Goal: Task Accomplishment & Management: Use online tool/utility

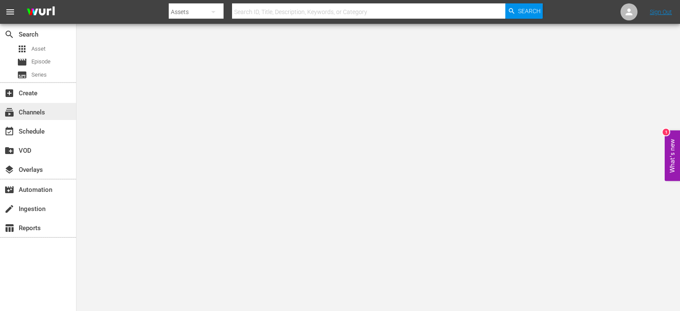
click at [48, 114] on div "subscriptions Channels" at bounding box center [38, 111] width 76 height 17
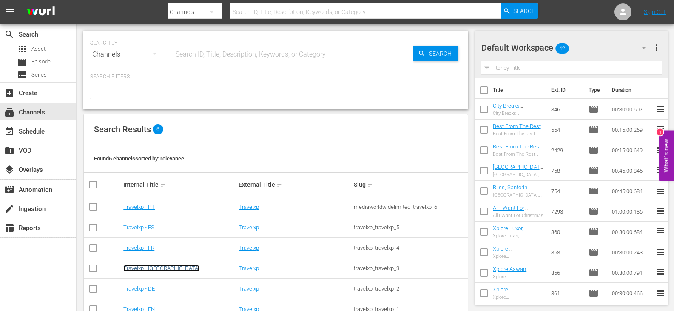
click at [142, 269] on link "Travelxp - [GEOGRAPHIC_DATA]" at bounding box center [161, 268] width 76 height 6
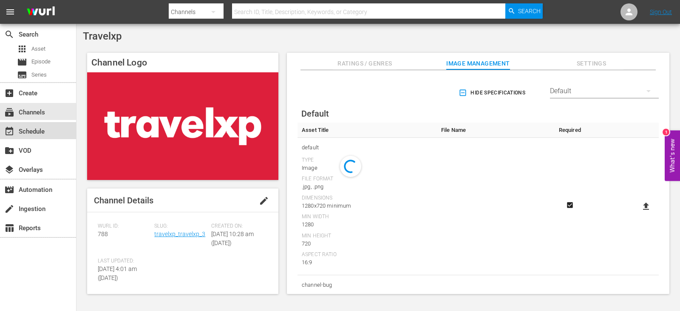
click at [47, 134] on div "event_available Schedule" at bounding box center [24, 130] width 48 height 8
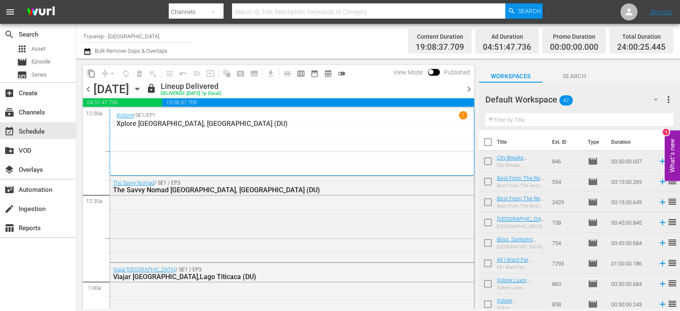
click at [469, 90] on span "chevron_right" at bounding box center [469, 89] width 11 height 11
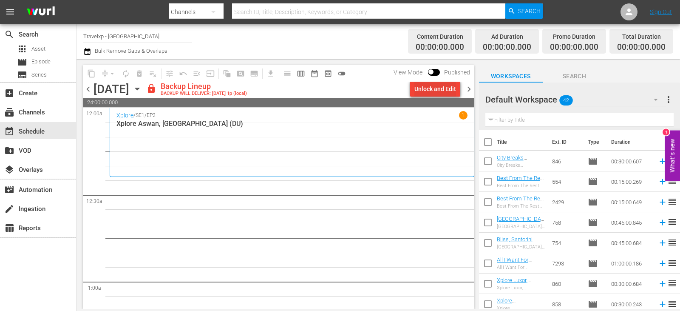
click at [438, 89] on div "Unlock and Edit" at bounding box center [436, 88] width 42 height 15
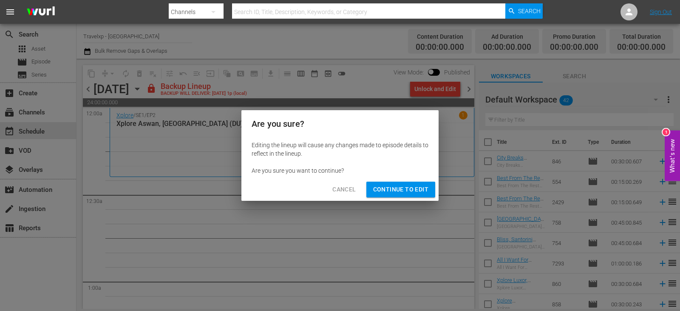
click at [387, 194] on span "Continue to Edit" at bounding box center [400, 189] width 55 height 11
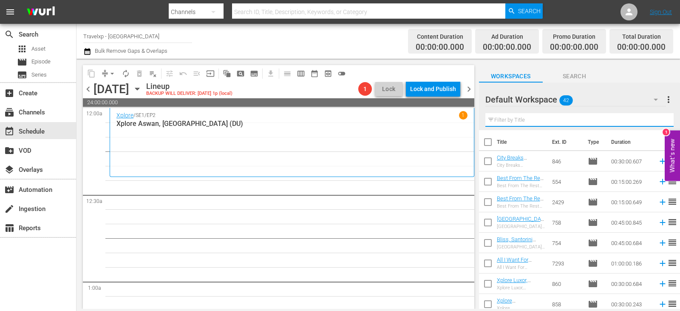
click at [512, 124] on input "text" at bounding box center [580, 120] width 188 height 14
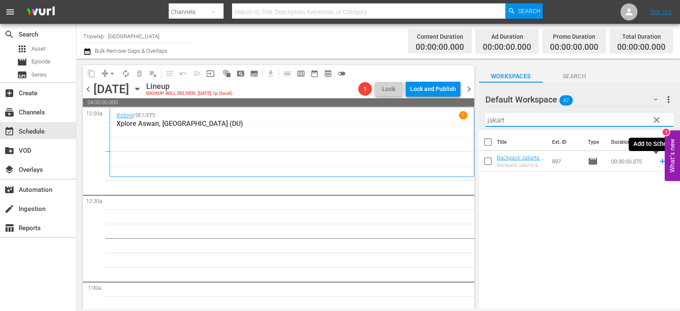
type input "jakart"
click at [659, 160] on icon at bounding box center [662, 160] width 9 height 9
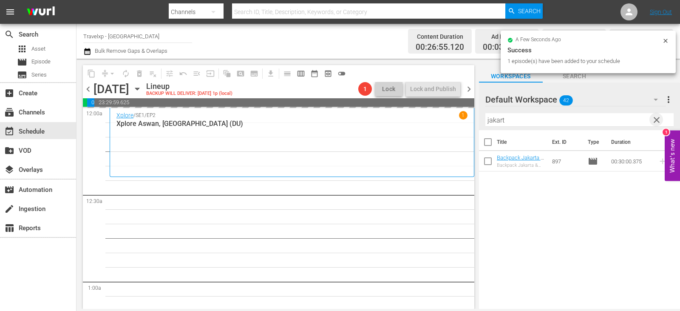
click at [656, 119] on span "clear" at bounding box center [657, 120] width 10 height 10
click at [656, 119] on input "text" at bounding box center [580, 120] width 188 height 14
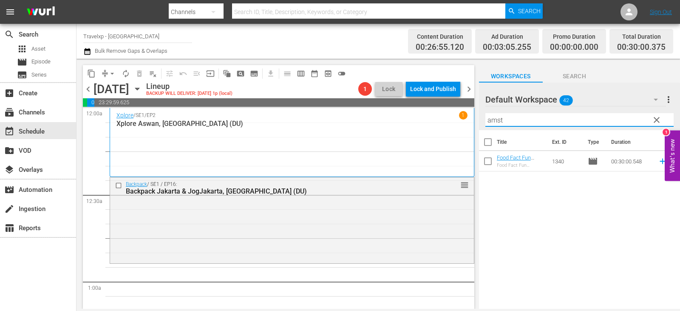
type input "amst"
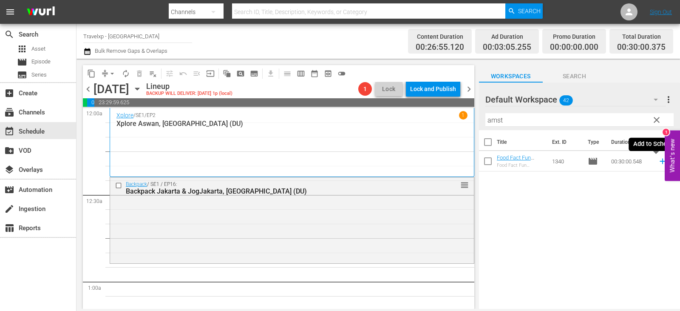
click at [659, 158] on icon at bounding box center [662, 160] width 9 height 9
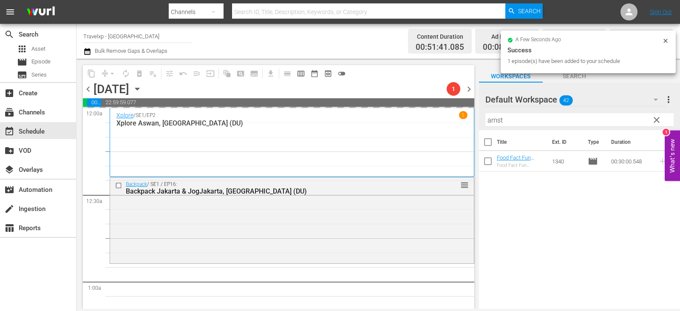
click at [652, 117] on span "clear" at bounding box center [657, 120] width 10 height 10
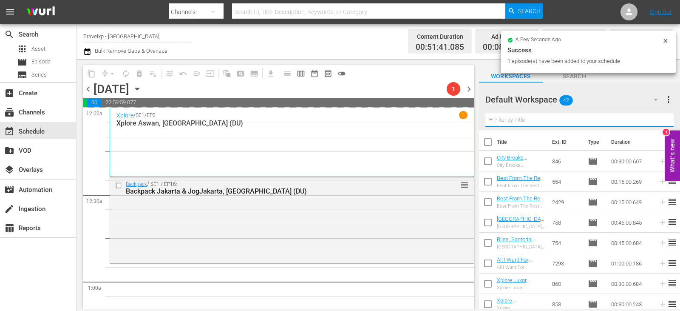
click at [652, 117] on input "text" at bounding box center [580, 120] width 188 height 14
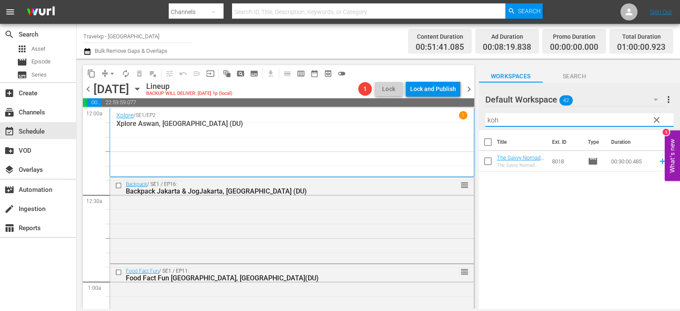
type input "koh"
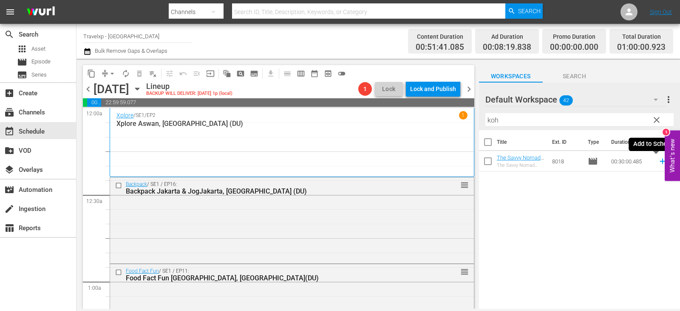
click at [658, 161] on icon at bounding box center [662, 160] width 9 height 9
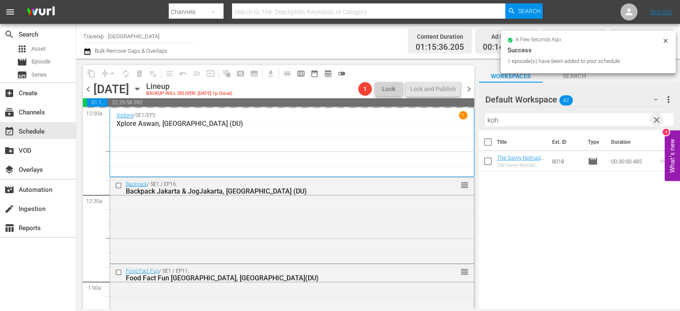
click at [657, 121] on span "clear" at bounding box center [657, 120] width 10 height 10
click at [657, 121] on input "text" at bounding box center [580, 120] width 188 height 14
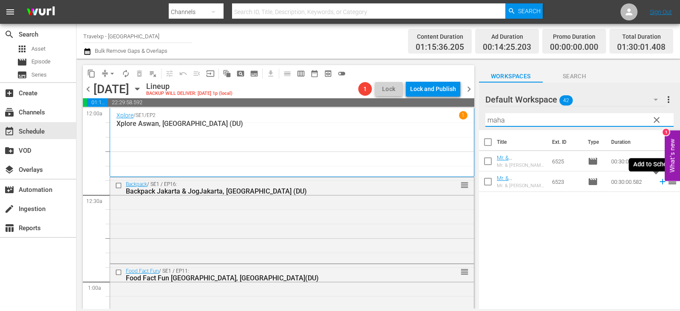
type input "maha"
click at [658, 182] on icon at bounding box center [662, 181] width 9 height 9
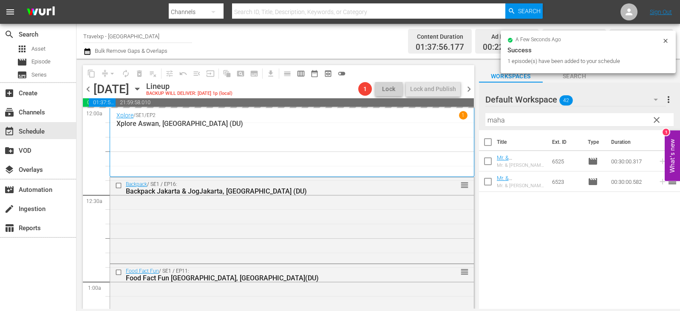
click at [654, 119] on span "clear" at bounding box center [657, 120] width 10 height 10
click at [654, 119] on input "maha" at bounding box center [580, 120] width 188 height 14
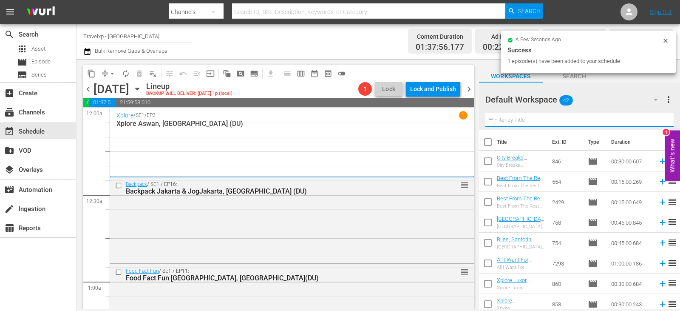
click at [654, 119] on input "text" at bounding box center [580, 120] width 188 height 14
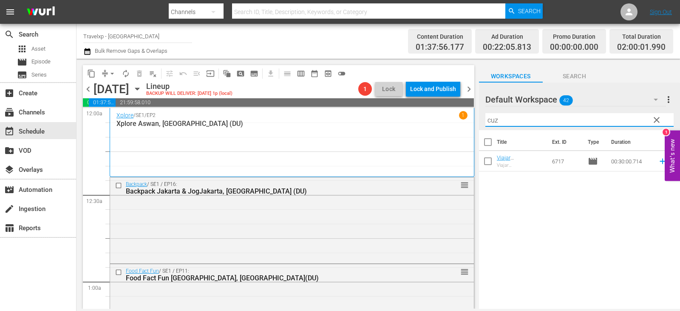
type input "cuz"
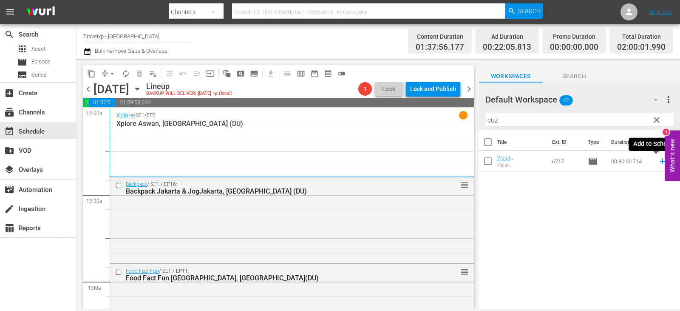
click at [660, 163] on icon at bounding box center [663, 162] width 6 height 6
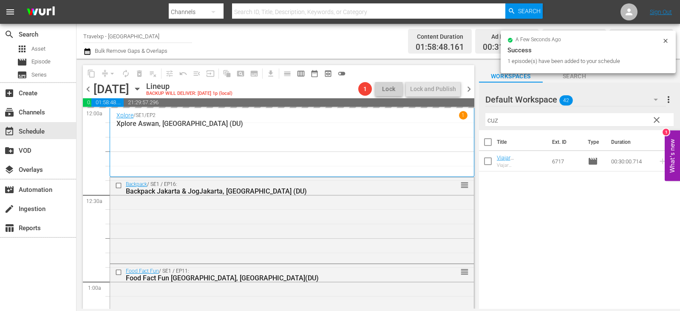
click at [660, 123] on span "clear" at bounding box center [657, 120] width 10 height 10
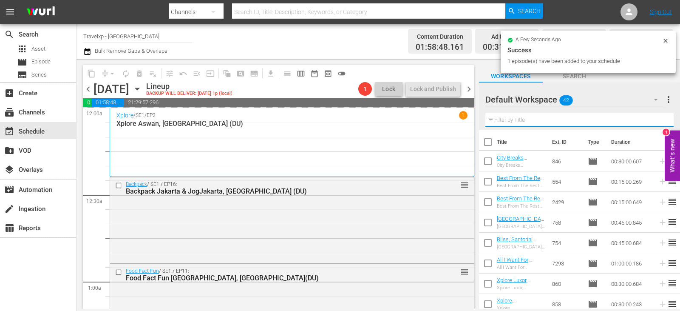
click at [660, 123] on input "text" at bounding box center [580, 120] width 188 height 14
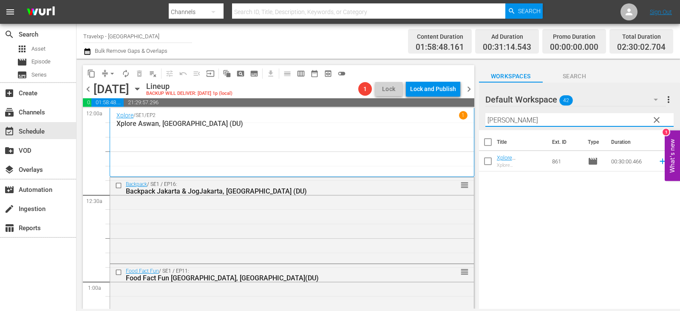
type input "alex"
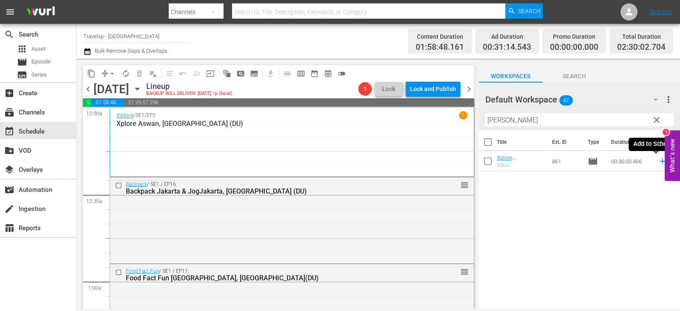
click at [660, 160] on icon at bounding box center [663, 162] width 6 height 6
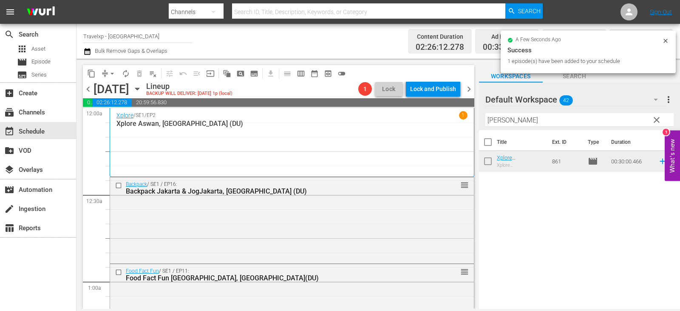
click at [650, 120] on button "clear" at bounding box center [657, 120] width 14 height 14
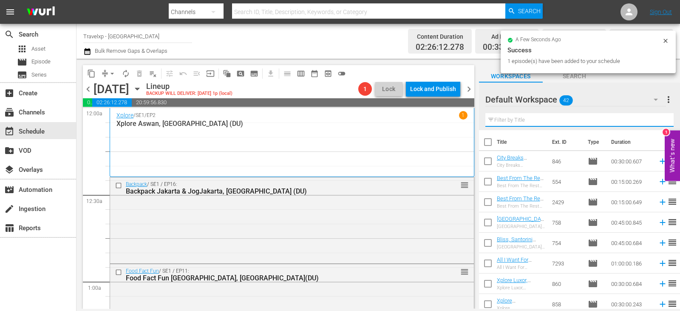
click at [650, 120] on input "text" at bounding box center [580, 120] width 188 height 14
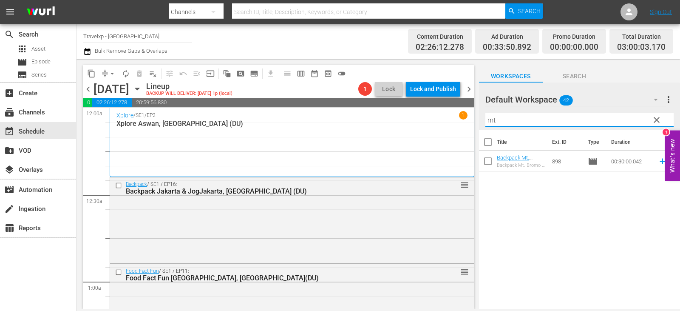
type input "mt"
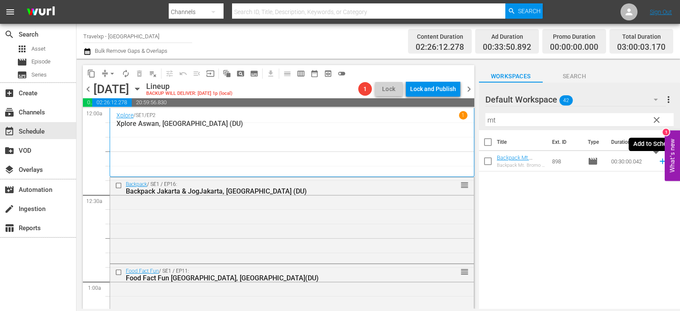
click at [660, 159] on icon at bounding box center [662, 160] width 9 height 9
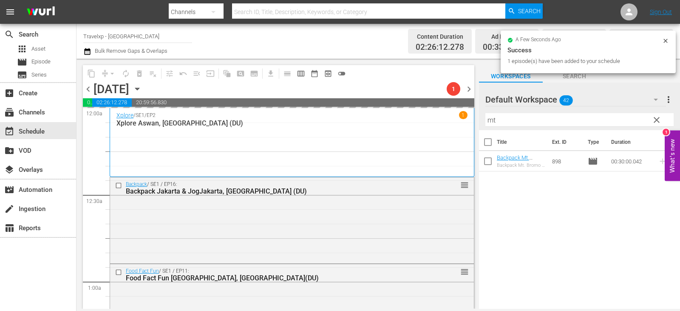
click at [655, 119] on span "clear" at bounding box center [657, 120] width 10 height 10
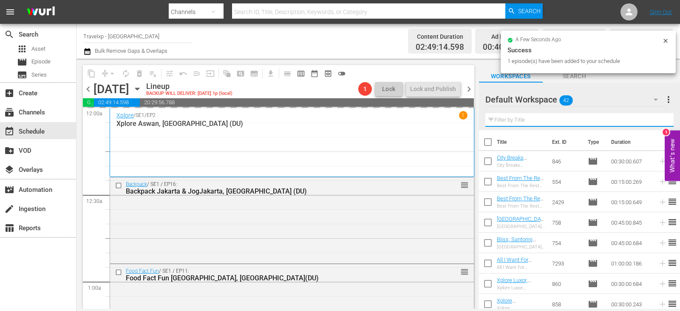
click at [655, 119] on input "text" at bounding box center [580, 120] width 188 height 14
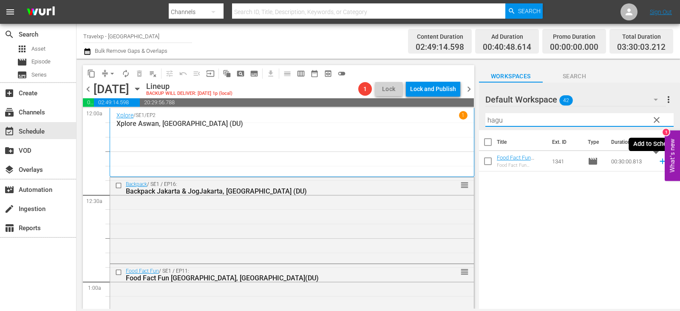
type input "hagu"
click at [658, 161] on icon at bounding box center [662, 160] width 9 height 9
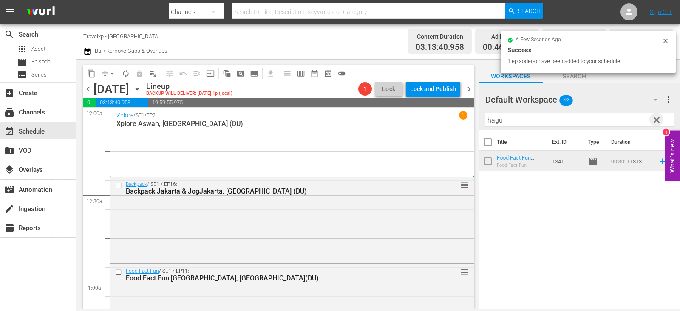
click at [655, 120] on span "clear" at bounding box center [657, 120] width 10 height 10
click at [655, 120] on input "text" at bounding box center [580, 120] width 188 height 14
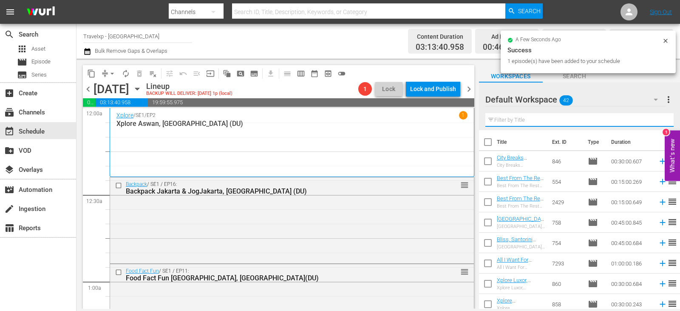
click at [655, 120] on input "text" at bounding box center [580, 120] width 188 height 14
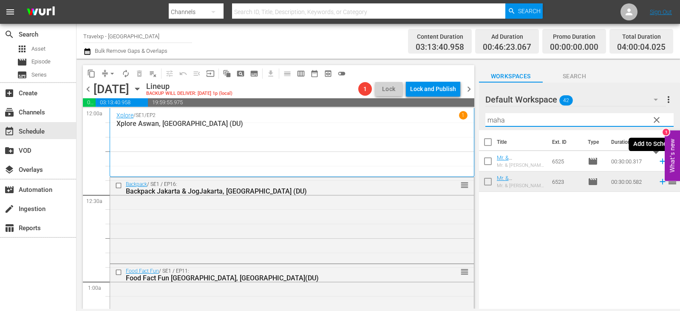
type input "maha"
click at [658, 160] on icon at bounding box center [662, 160] width 9 height 9
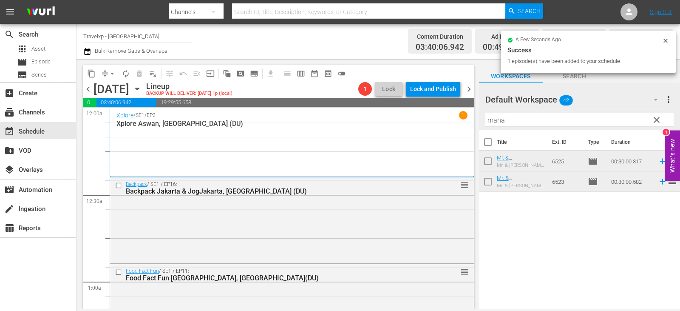
click at [660, 122] on span "clear" at bounding box center [657, 120] width 10 height 10
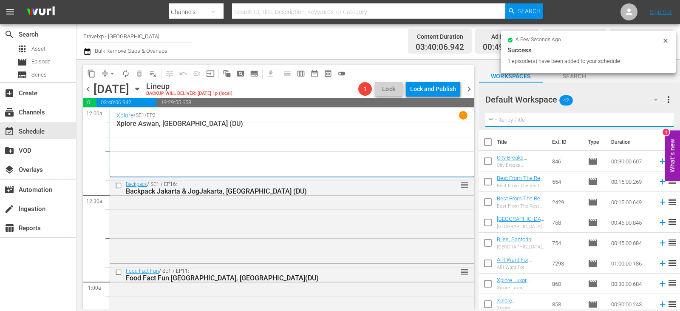
click at [660, 122] on input "text" at bounding box center [580, 120] width 188 height 14
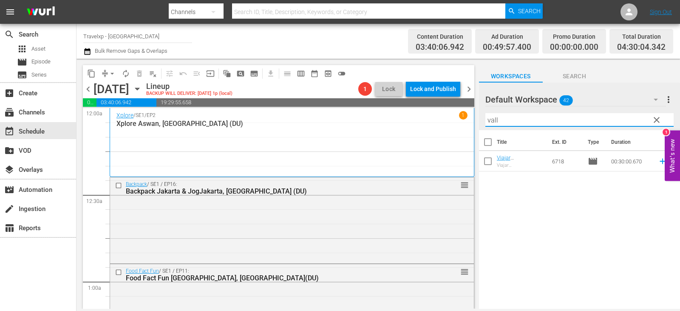
type input "vall"
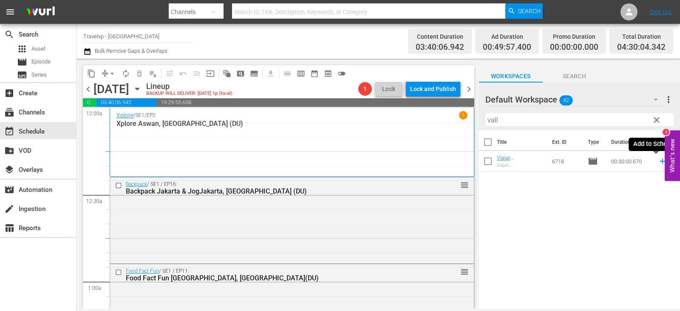
click at [658, 162] on icon at bounding box center [662, 160] width 9 height 9
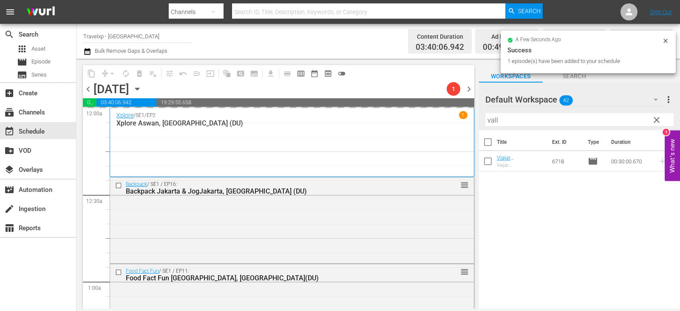
click at [655, 120] on span "clear" at bounding box center [657, 120] width 10 height 10
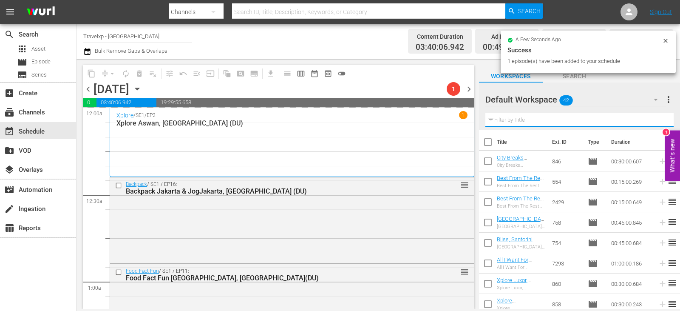
click at [655, 120] on input "text" at bounding box center [580, 120] width 188 height 14
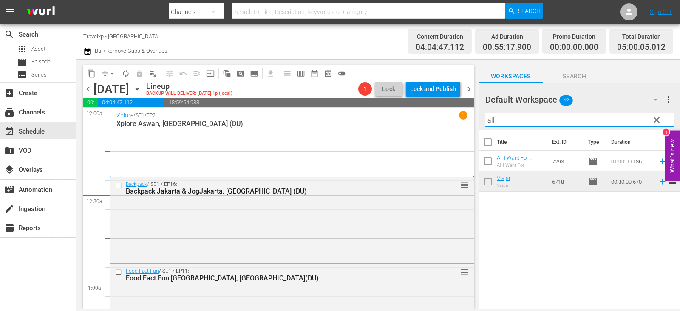
type input "all"
click at [658, 163] on icon at bounding box center [662, 160] width 9 height 9
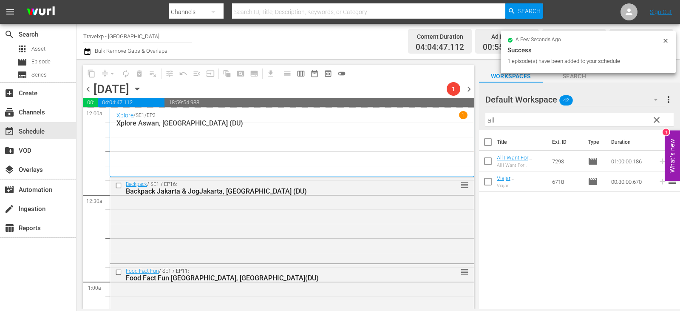
click at [659, 121] on span "clear" at bounding box center [657, 120] width 10 height 10
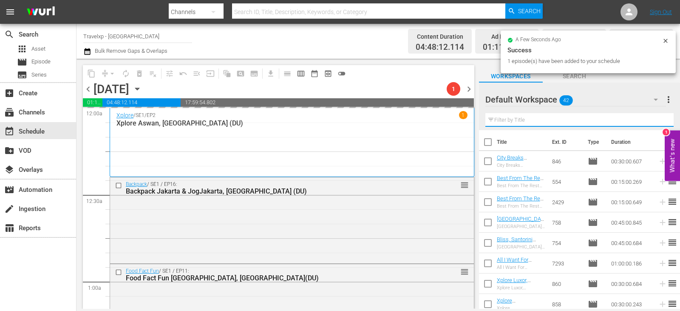
click at [659, 121] on input "text" at bounding box center [580, 120] width 188 height 14
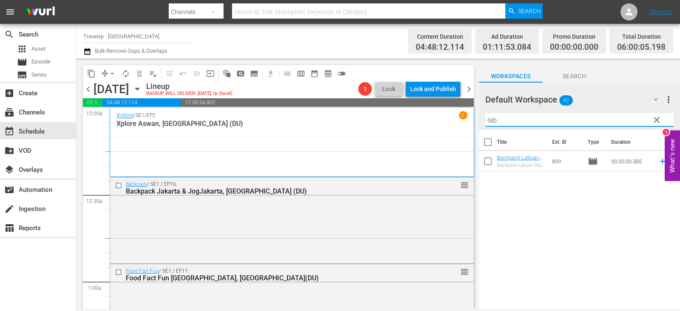
type input "lab"
click at [658, 162] on icon at bounding box center [662, 160] width 9 height 9
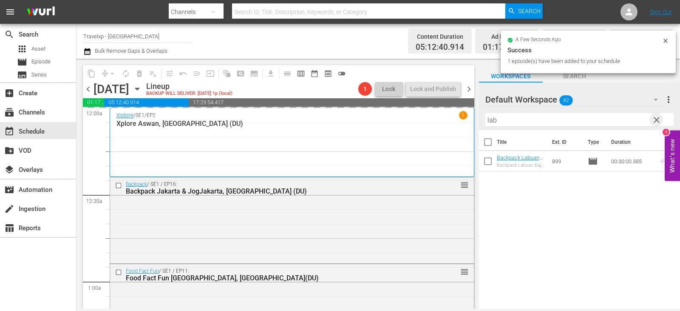
click at [660, 120] on span "clear" at bounding box center [657, 120] width 10 height 10
click at [660, 120] on input "lab" at bounding box center [580, 120] width 188 height 14
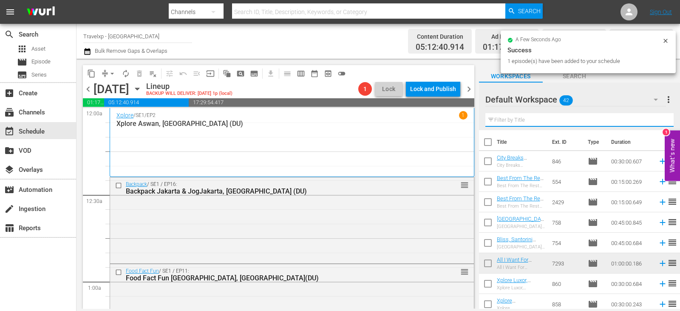
click at [660, 120] on input "text" at bounding box center [580, 120] width 188 height 14
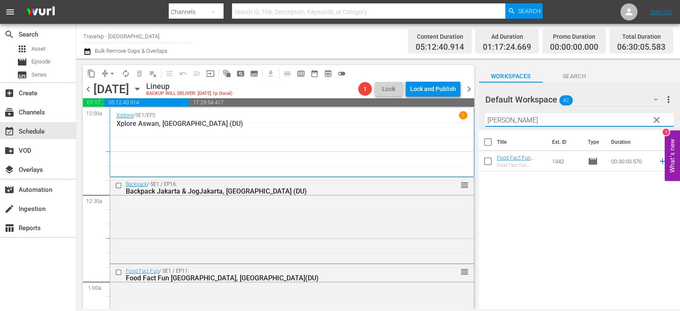
type input "rotter"
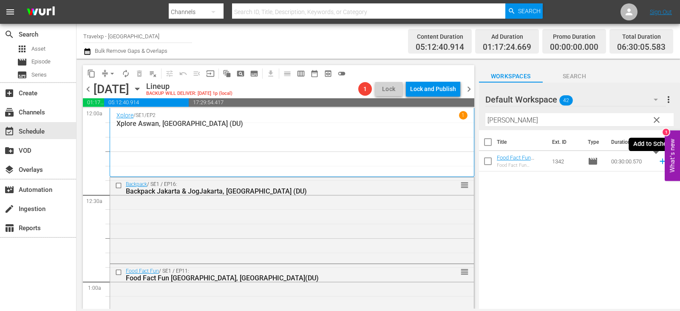
click at [658, 161] on icon at bounding box center [662, 160] width 9 height 9
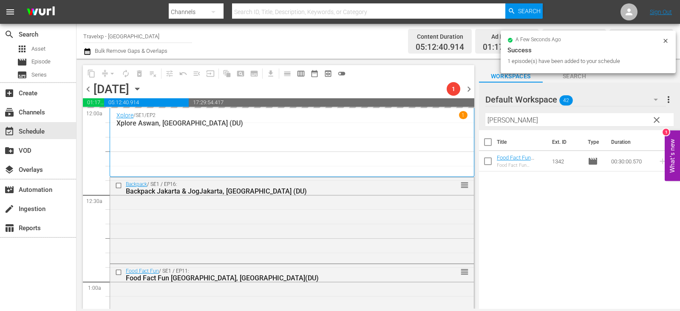
click at [654, 123] on span "clear" at bounding box center [657, 120] width 10 height 10
click at [654, 123] on input "text" at bounding box center [580, 120] width 188 height 14
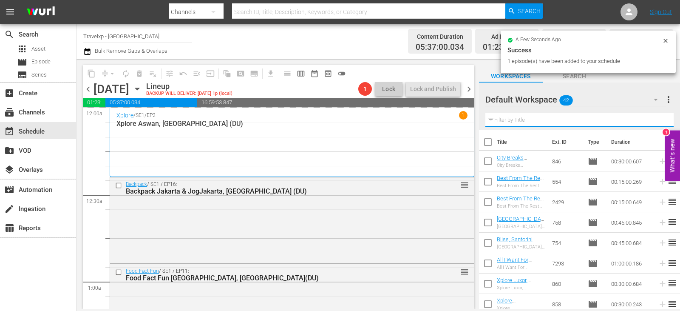
click at [654, 123] on input "text" at bounding box center [580, 120] width 188 height 14
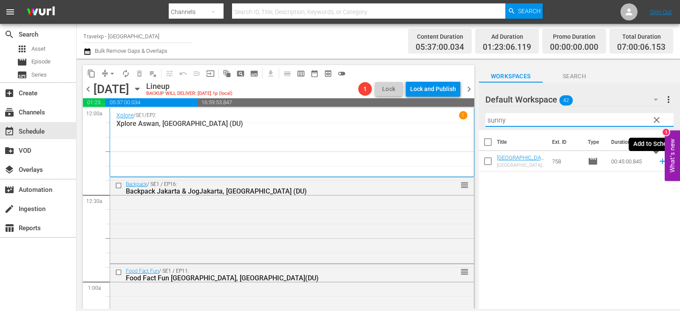
type input "sunny"
click at [658, 161] on icon at bounding box center [662, 160] width 9 height 9
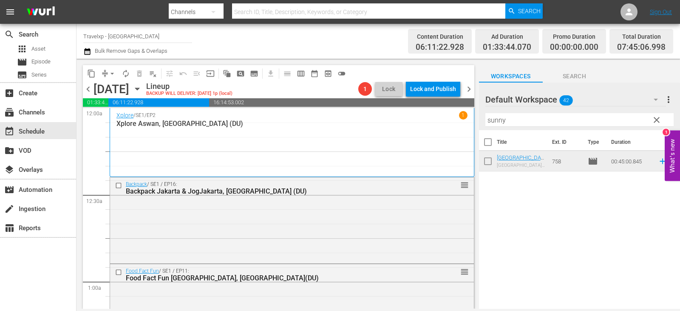
click at [657, 117] on span "clear" at bounding box center [657, 120] width 10 height 10
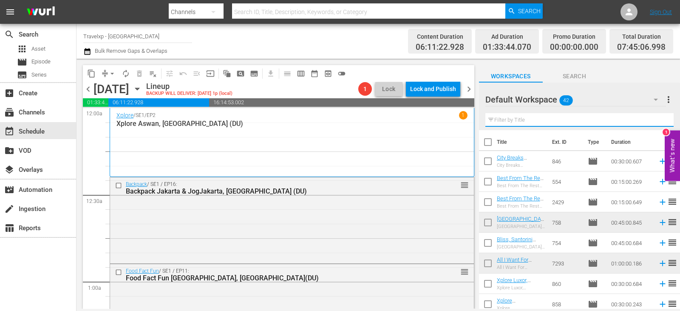
drag, startPoint x: 657, startPoint y: 117, endPoint x: 654, endPoint y: 122, distance: 5.5
click at [657, 117] on input "text" at bounding box center [580, 120] width 188 height 14
click at [654, 122] on input "text" at bounding box center [580, 120] width 188 height 14
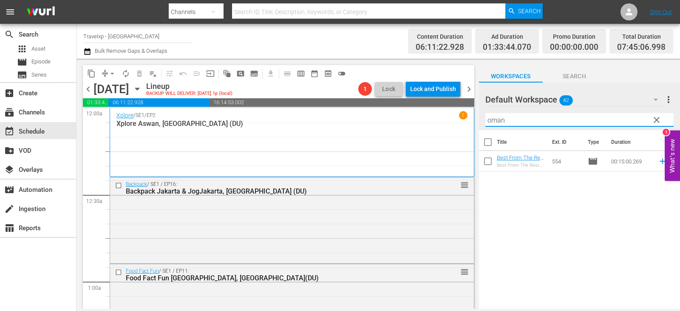
type input "oman"
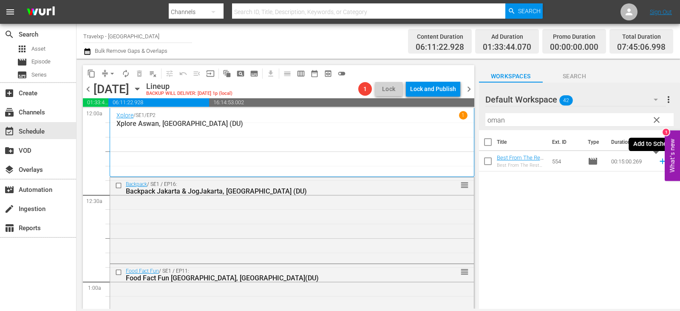
click at [658, 160] on icon at bounding box center [662, 160] width 9 height 9
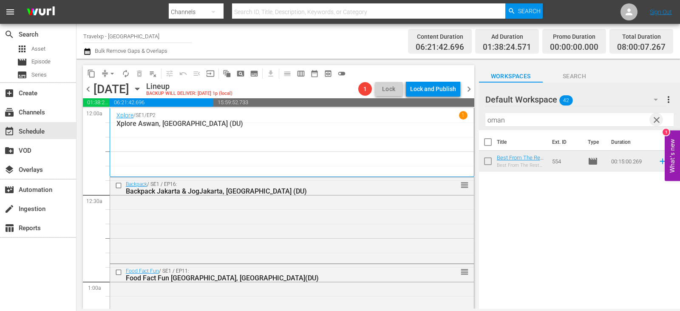
click at [657, 120] on span "clear" at bounding box center [657, 120] width 10 height 10
click at [657, 120] on input "text" at bounding box center [580, 120] width 188 height 14
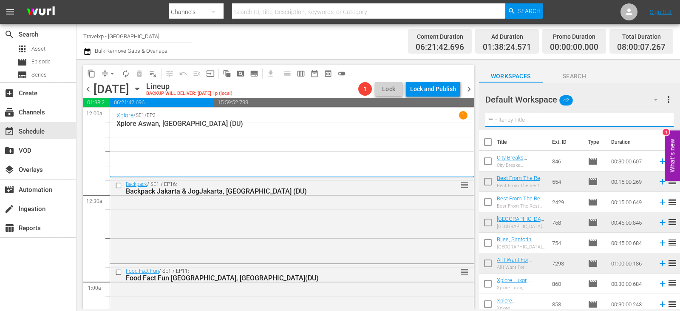
click at [657, 120] on input "text" at bounding box center [580, 120] width 188 height 14
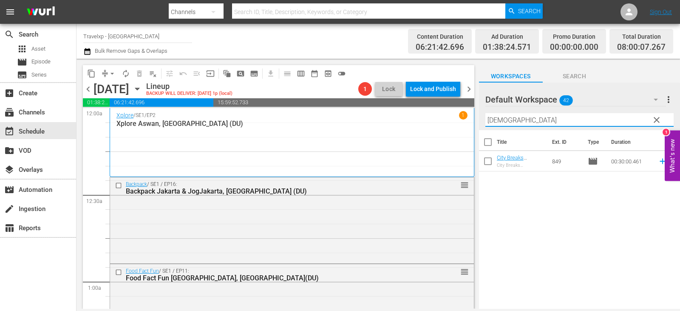
type input "buda"
click at [658, 163] on icon at bounding box center [662, 160] width 9 height 9
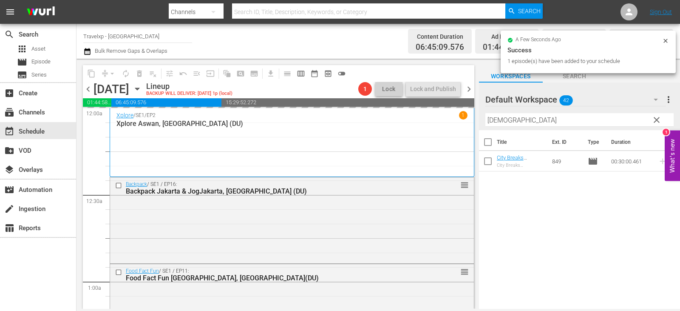
click at [658, 117] on span "clear" at bounding box center [657, 120] width 10 height 10
click at [658, 117] on input "text" at bounding box center [580, 120] width 188 height 14
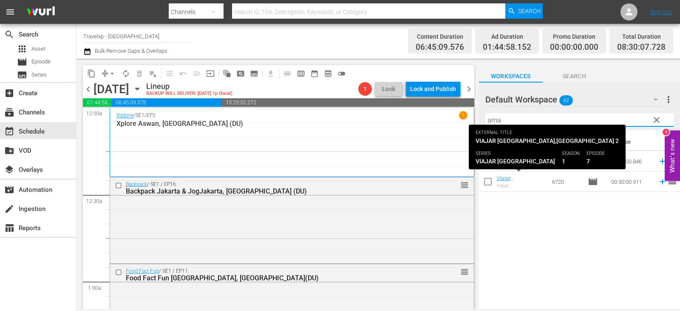
type input "ama"
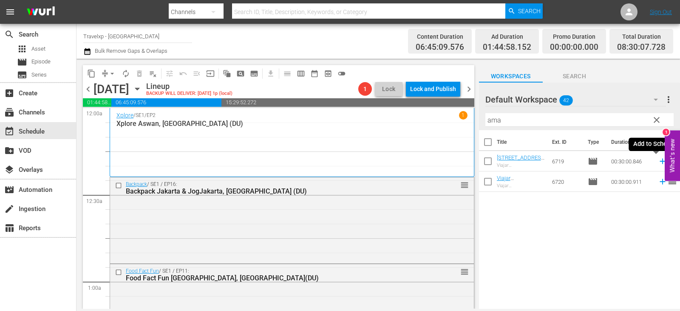
click at [660, 159] on icon at bounding box center [662, 160] width 9 height 9
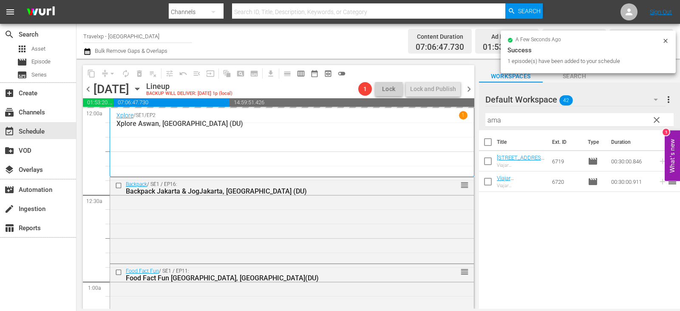
click at [654, 120] on span "clear" at bounding box center [657, 120] width 10 height 10
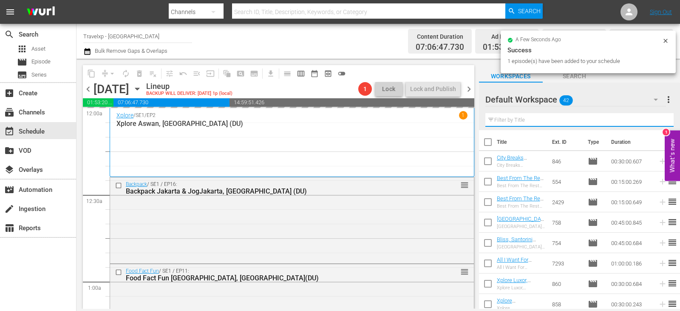
click at [654, 120] on input "text" at bounding box center [580, 120] width 188 height 14
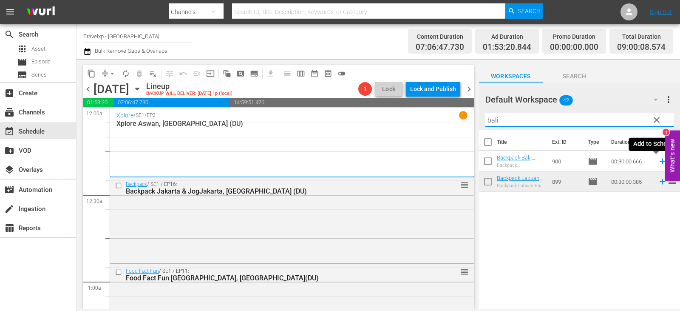
type input "bali"
click at [658, 162] on icon at bounding box center [662, 160] width 9 height 9
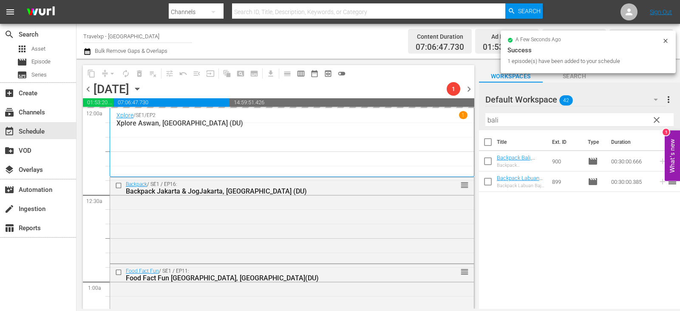
click at [656, 118] on span "clear" at bounding box center [657, 120] width 10 height 10
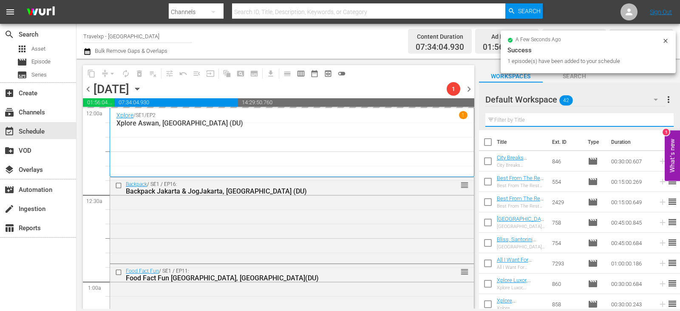
click at [656, 118] on input "text" at bounding box center [580, 120] width 188 height 14
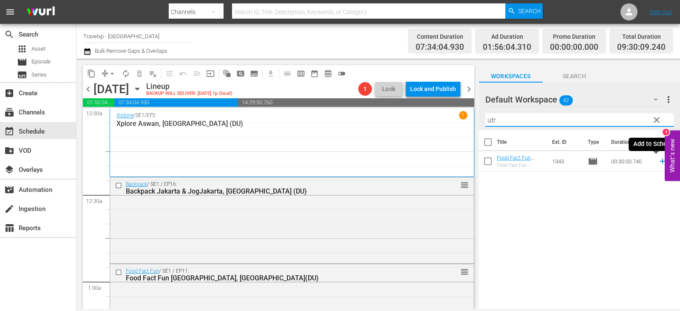
type input "utr"
click at [660, 163] on icon at bounding box center [663, 162] width 6 height 6
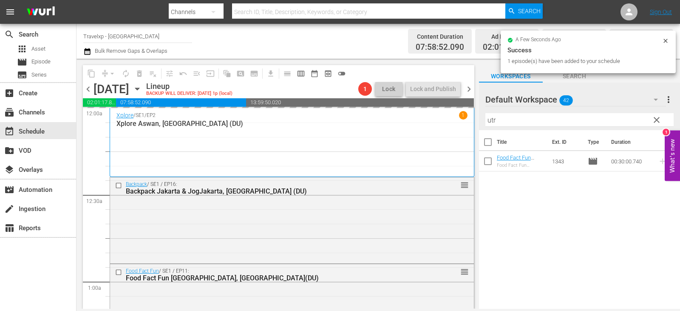
click at [657, 116] on span "clear" at bounding box center [657, 120] width 10 height 10
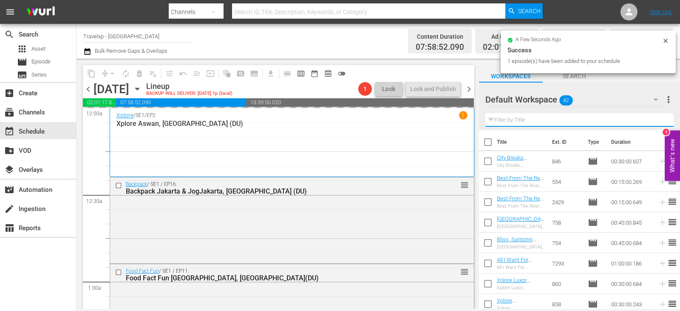
click at [657, 116] on input "text" at bounding box center [580, 120] width 188 height 14
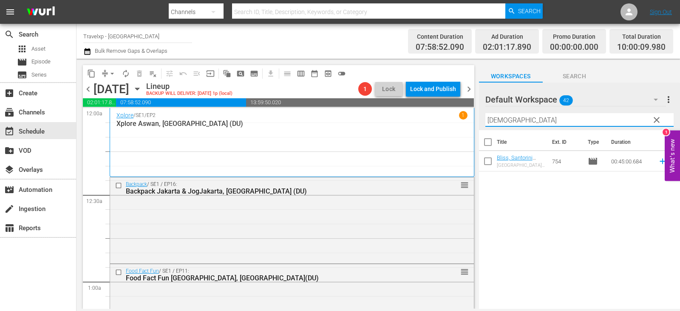
type input "[DEMOGRAPHIC_DATA]"
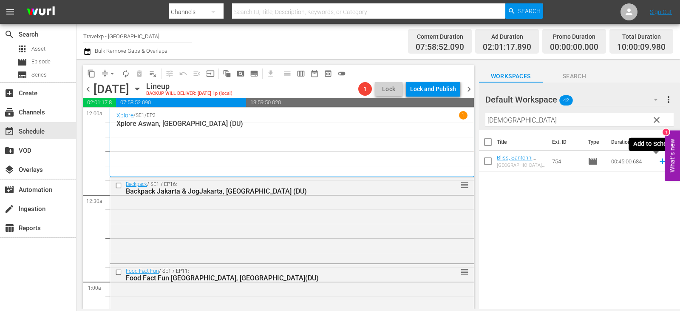
click at [658, 162] on icon at bounding box center [662, 160] width 9 height 9
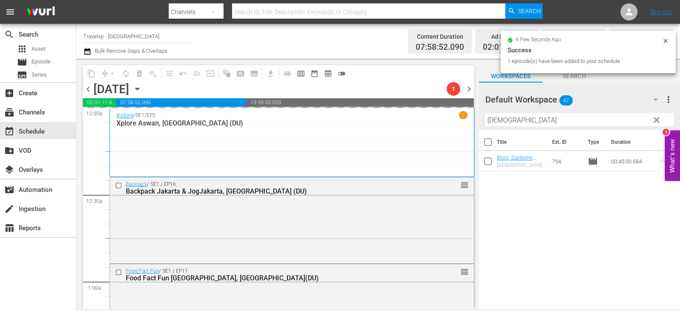
click at [656, 125] on button "clear" at bounding box center [657, 120] width 14 height 14
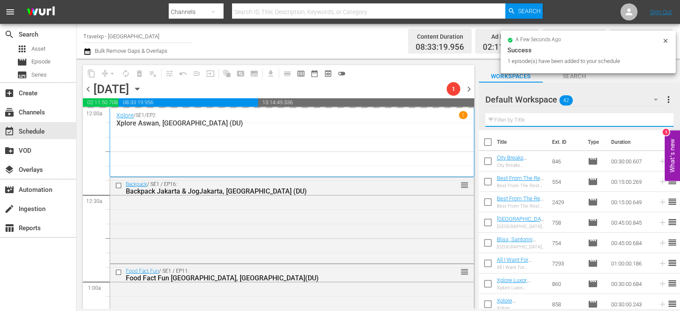
click at [656, 125] on input "[DEMOGRAPHIC_DATA]" at bounding box center [580, 120] width 188 height 14
click at [656, 125] on input "text" at bounding box center [580, 120] width 188 height 14
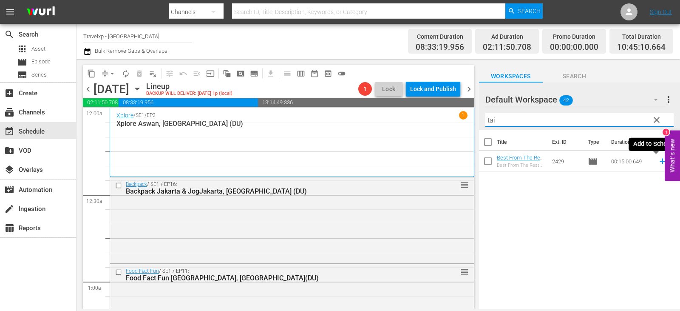
type input "tai"
click at [658, 163] on icon at bounding box center [662, 160] width 9 height 9
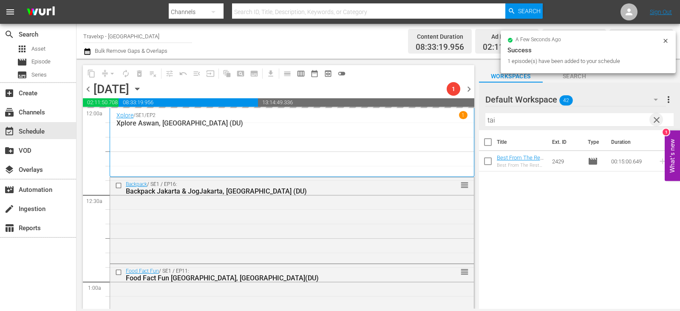
click at [654, 119] on span "clear" at bounding box center [657, 120] width 10 height 10
click at [654, 119] on input "text" at bounding box center [580, 120] width 188 height 14
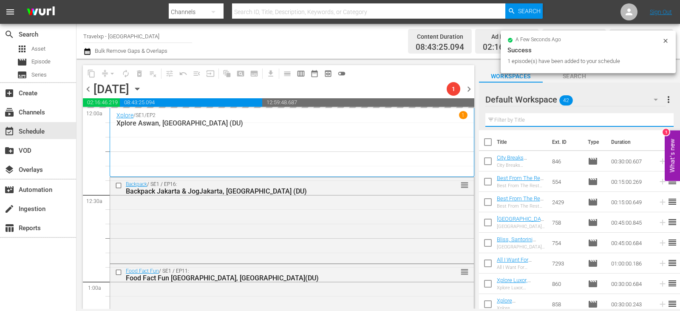
click at [654, 119] on input "text" at bounding box center [580, 120] width 188 height 14
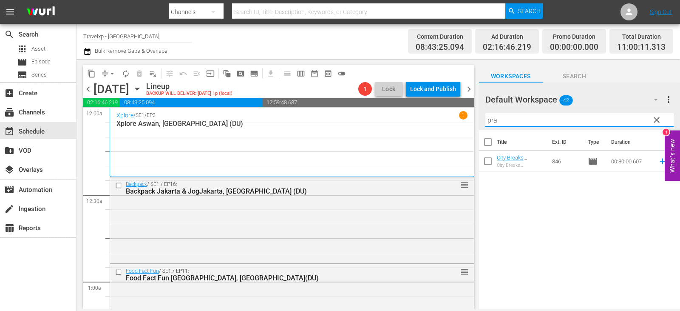
type input "pra"
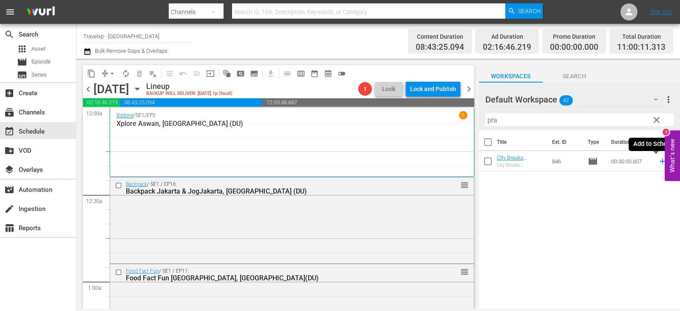
click at [660, 161] on icon at bounding box center [663, 162] width 6 height 6
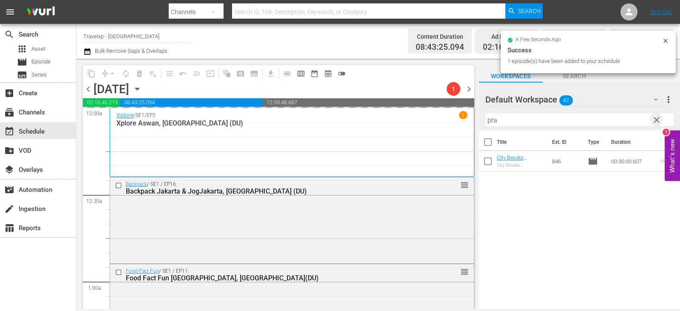
click at [660, 122] on span "clear" at bounding box center [657, 120] width 10 height 10
click at [660, 122] on input "text" at bounding box center [580, 120] width 188 height 14
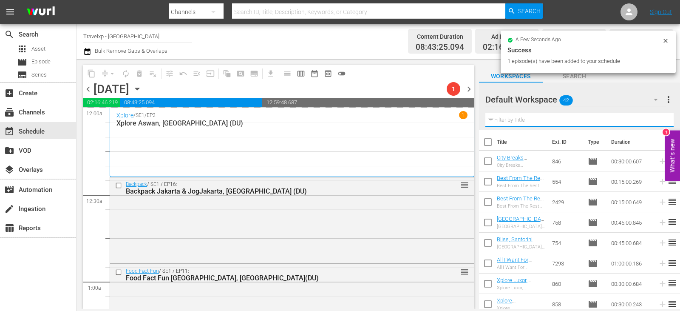
click at [660, 122] on input "text" at bounding box center [580, 120] width 188 height 14
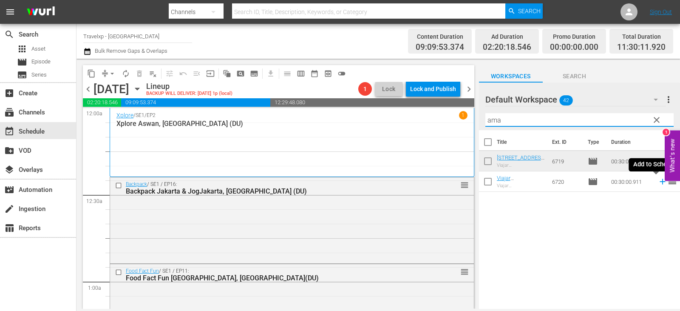
type input "ama"
click at [659, 182] on icon at bounding box center [662, 181] width 9 height 9
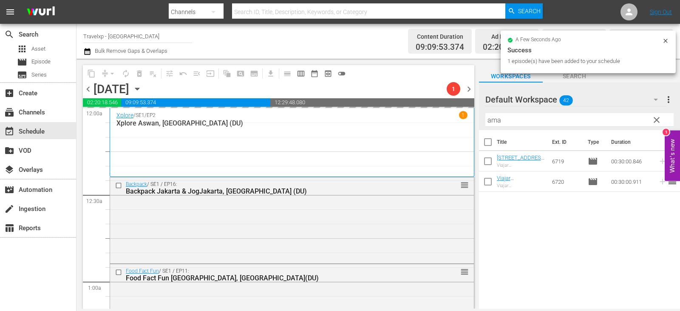
click at [654, 122] on span "clear" at bounding box center [657, 120] width 10 height 10
click at [654, 122] on input "ama" at bounding box center [580, 120] width 188 height 14
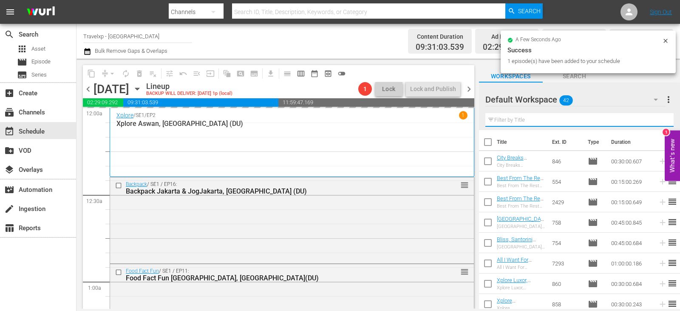
click at [654, 122] on input "text" at bounding box center [580, 120] width 188 height 14
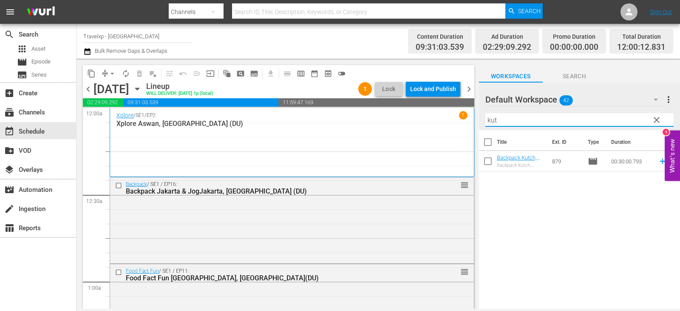
type input "kut"
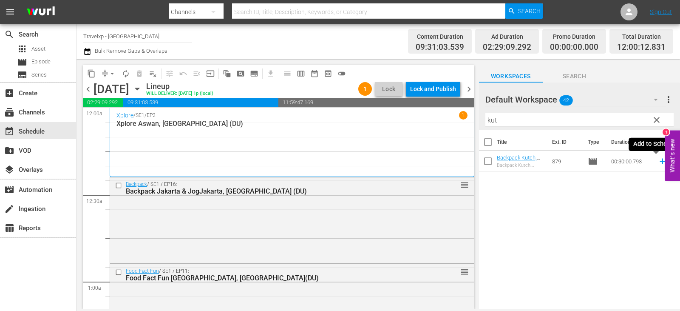
click at [658, 160] on icon at bounding box center [662, 160] width 9 height 9
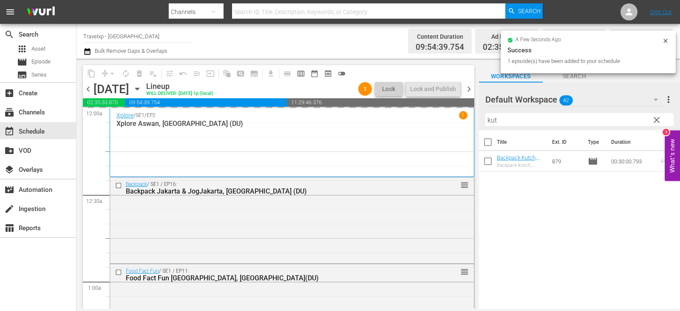
click at [659, 121] on span "clear" at bounding box center [657, 120] width 10 height 10
click at [659, 121] on input "text" at bounding box center [580, 120] width 188 height 14
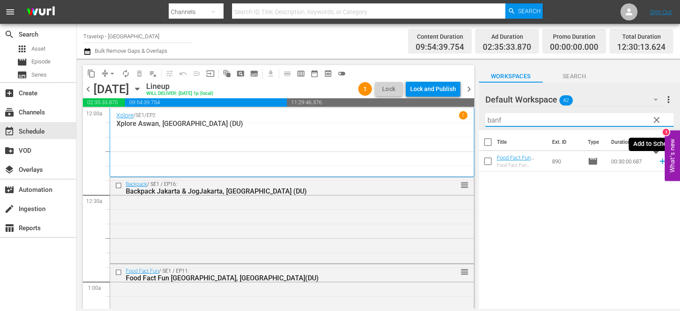
type input "banf"
click at [660, 164] on icon at bounding box center [663, 162] width 6 height 6
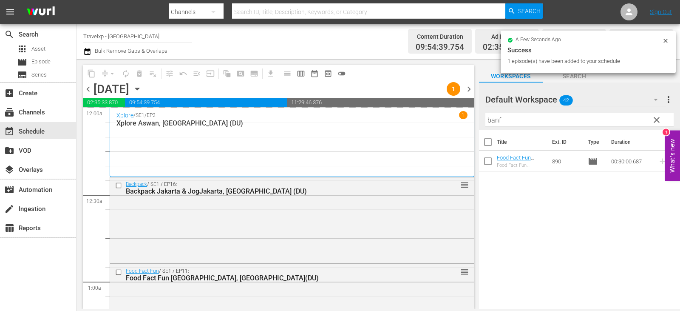
click at [659, 119] on span "clear" at bounding box center [657, 120] width 10 height 10
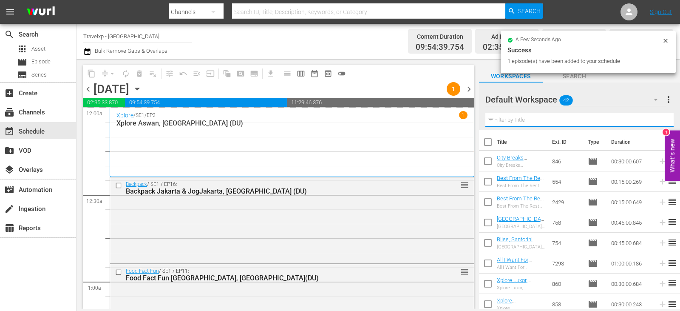
click at [659, 119] on input "text" at bounding box center [580, 120] width 188 height 14
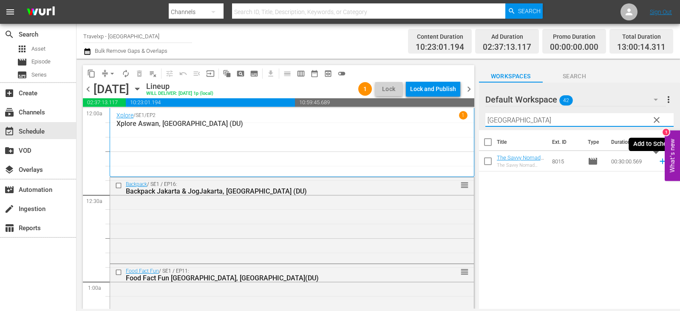
type input "[GEOGRAPHIC_DATA]"
click at [658, 160] on icon at bounding box center [662, 160] width 9 height 9
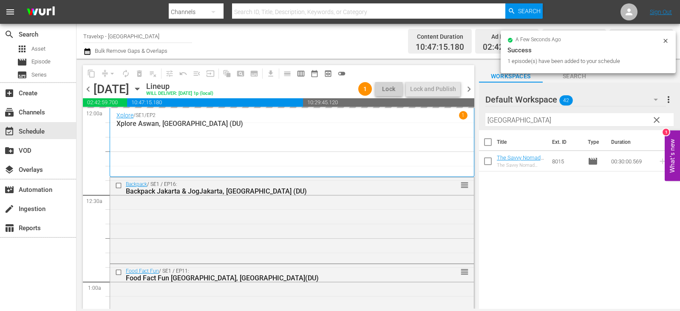
click at [659, 122] on span "clear" at bounding box center [657, 120] width 10 height 10
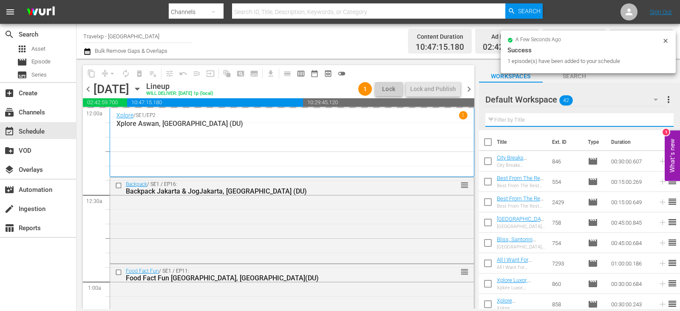
click at [659, 122] on input "text" at bounding box center [580, 120] width 188 height 14
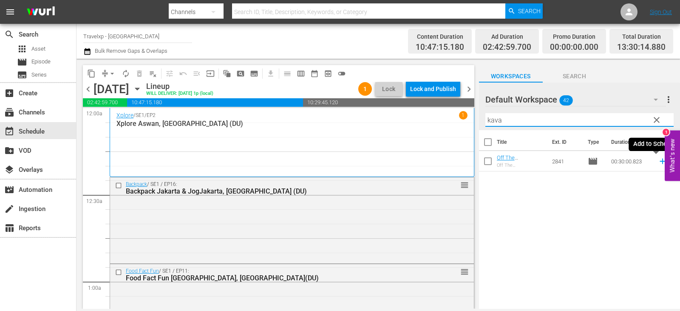
type input "kava"
click at [659, 160] on icon at bounding box center [662, 160] width 9 height 9
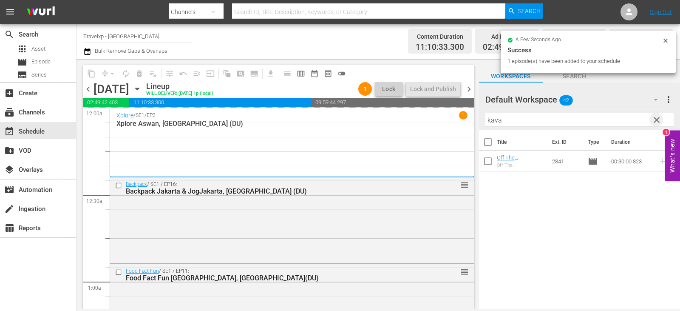
click at [653, 122] on span "clear" at bounding box center [657, 120] width 10 height 10
click at [653, 122] on input "text" at bounding box center [580, 120] width 188 height 14
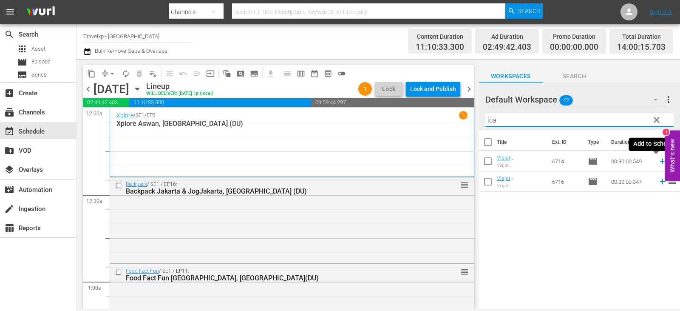
type input "ica"
click at [658, 165] on icon at bounding box center [662, 160] width 9 height 9
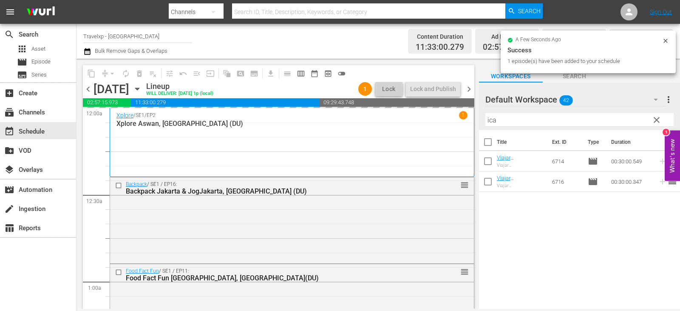
click at [655, 117] on span "clear" at bounding box center [657, 120] width 10 height 10
click at [655, 117] on input "ica" at bounding box center [580, 120] width 188 height 14
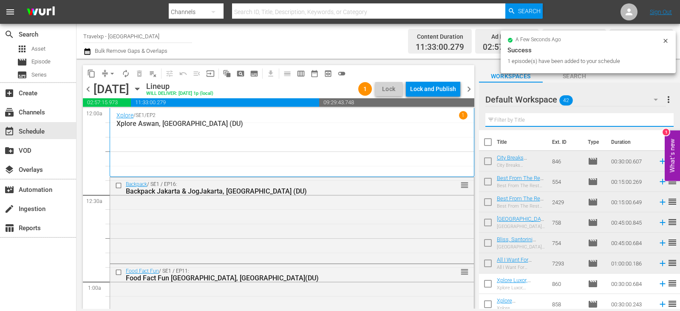
click at [655, 117] on input "text" at bounding box center [580, 120] width 188 height 14
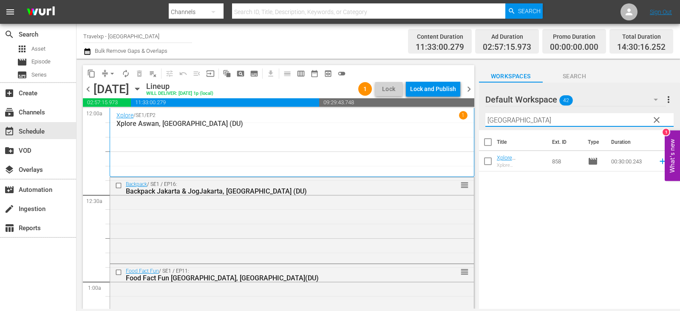
type input "[GEOGRAPHIC_DATA]"
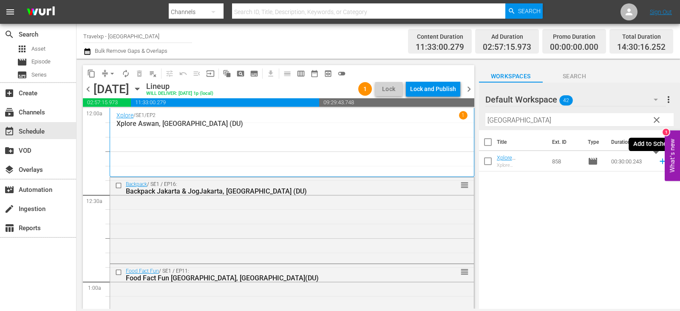
click at [658, 163] on icon at bounding box center [662, 160] width 9 height 9
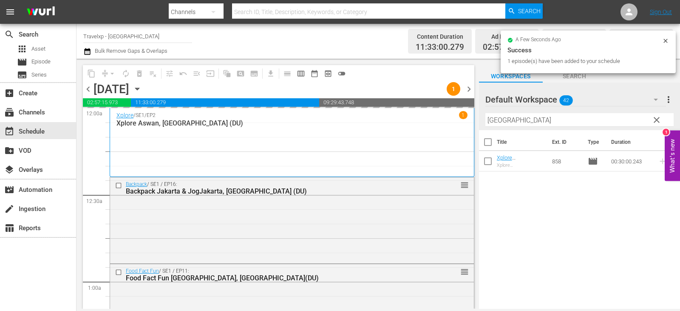
click at [665, 122] on input "[GEOGRAPHIC_DATA]" at bounding box center [580, 120] width 188 height 14
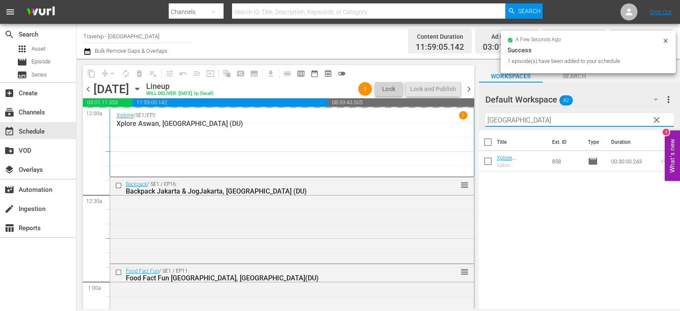
click at [660, 122] on span "clear" at bounding box center [657, 120] width 10 height 10
click at [660, 122] on input "[GEOGRAPHIC_DATA]" at bounding box center [580, 120] width 188 height 14
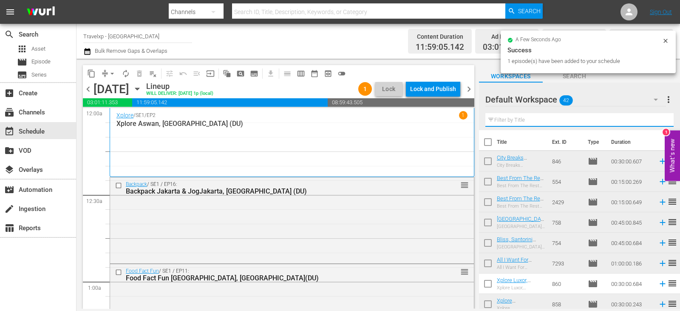
click at [660, 122] on input "text" at bounding box center [580, 120] width 188 height 14
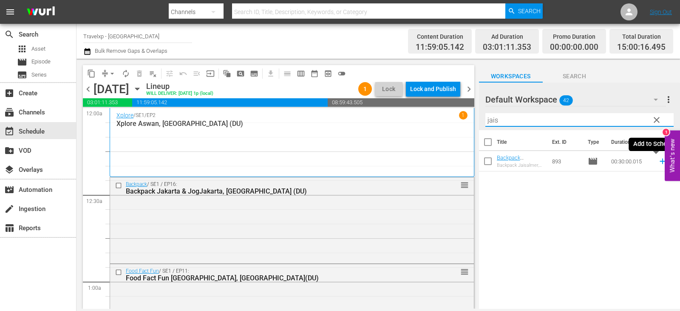
type input "jais"
click at [658, 161] on icon at bounding box center [662, 160] width 9 height 9
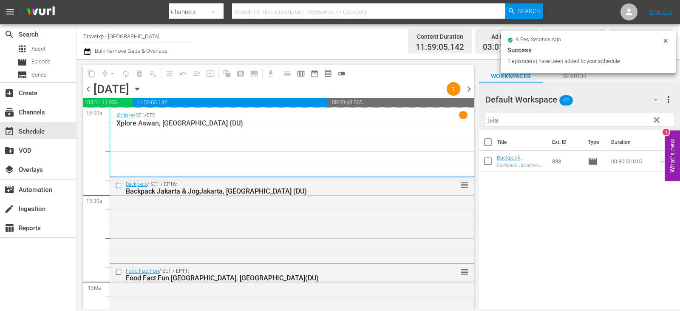
click at [658, 121] on span "clear" at bounding box center [657, 120] width 10 height 10
click at [658, 121] on input "jais" at bounding box center [580, 120] width 188 height 14
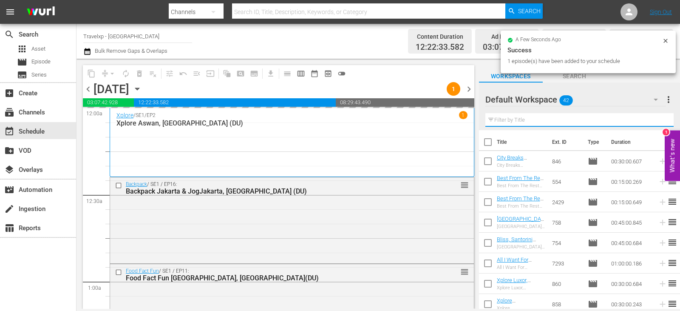
click at [658, 121] on input "text" at bounding box center [580, 120] width 188 height 14
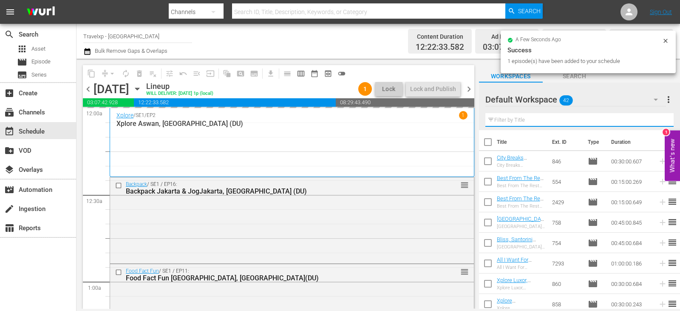
click at [658, 121] on input "text" at bounding box center [580, 120] width 188 height 14
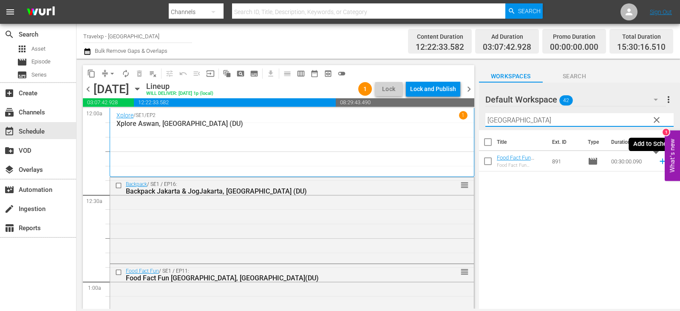
type input "[GEOGRAPHIC_DATA]"
click at [658, 162] on icon at bounding box center [662, 160] width 9 height 9
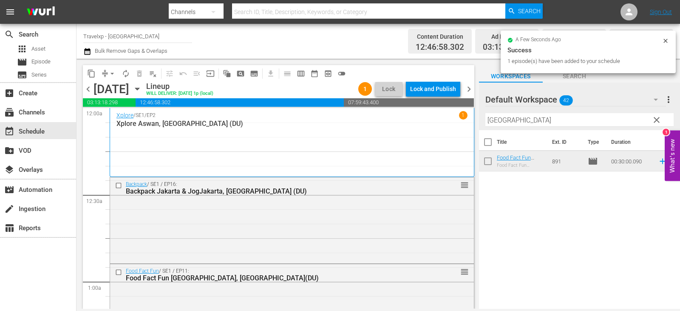
click at [656, 121] on span "clear" at bounding box center [657, 120] width 10 height 10
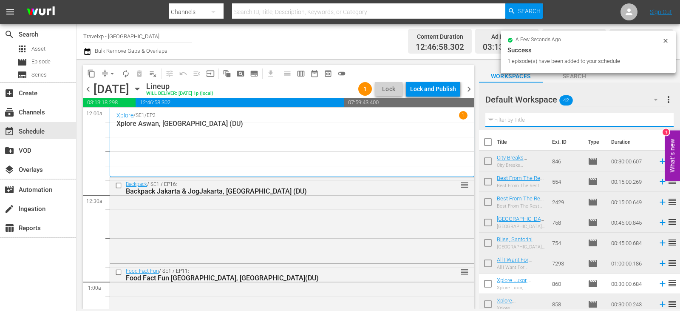
click at [656, 121] on input "text" at bounding box center [580, 120] width 188 height 14
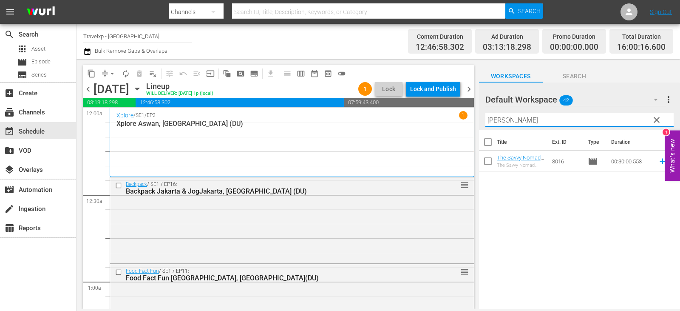
type input "[PERSON_NAME]"
click at [659, 162] on icon at bounding box center [662, 160] width 9 height 9
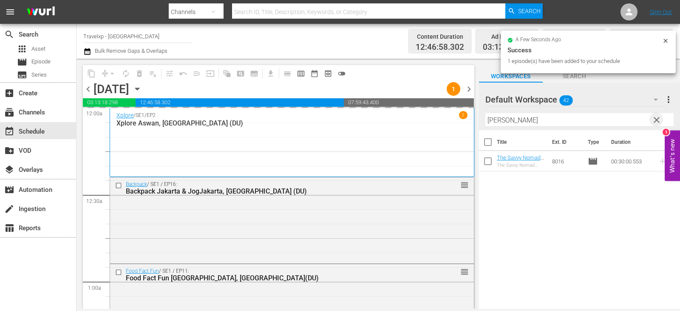
click at [654, 117] on span "clear" at bounding box center [657, 120] width 10 height 10
click at [654, 117] on input "[PERSON_NAME]" at bounding box center [580, 120] width 188 height 14
click at [654, 117] on input "text" at bounding box center [580, 120] width 188 height 14
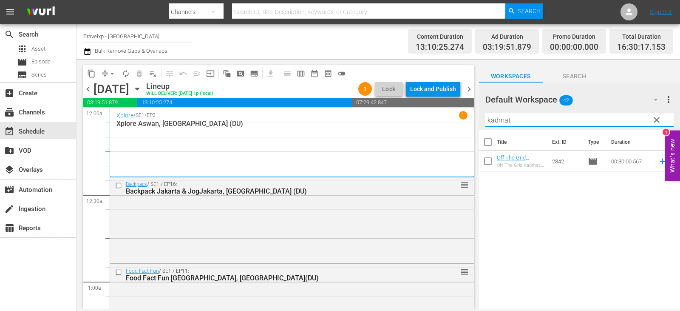
type input "kadmat"
click at [660, 160] on icon at bounding box center [663, 162] width 6 height 6
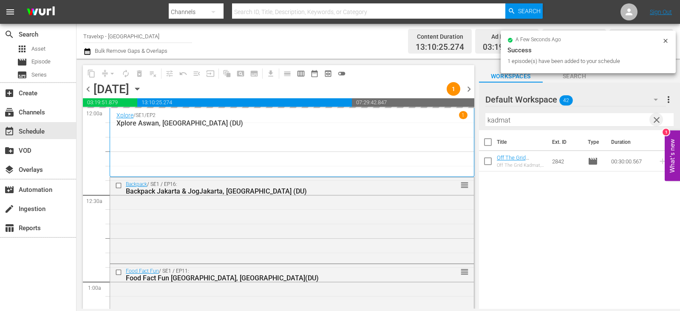
click at [658, 122] on span "clear" at bounding box center [657, 120] width 10 height 10
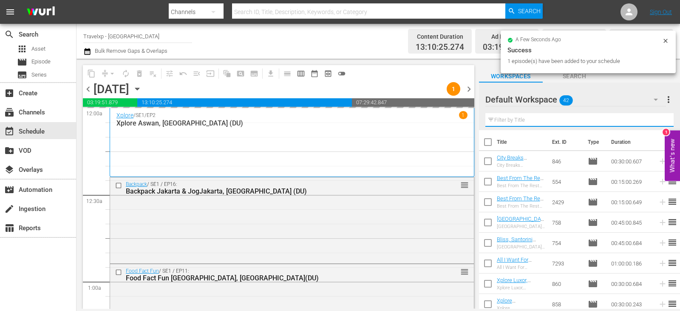
click at [658, 122] on input "text" at bounding box center [580, 120] width 188 height 14
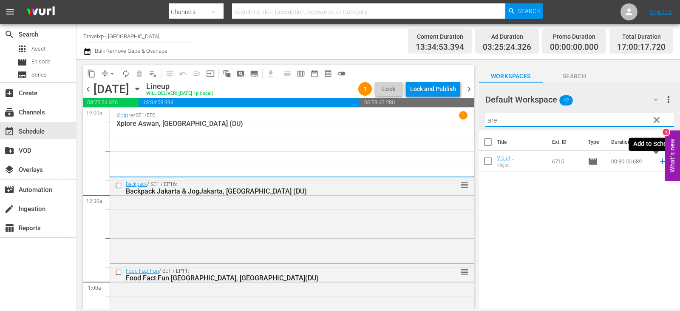
type input "are"
click at [658, 163] on icon at bounding box center [662, 160] width 9 height 9
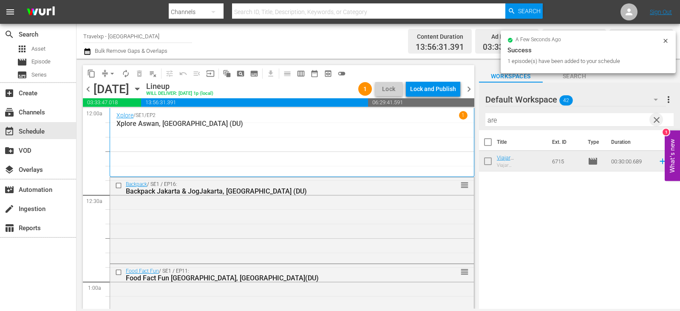
click at [657, 124] on span "clear" at bounding box center [657, 120] width 10 height 10
click at [657, 124] on input "text" at bounding box center [580, 120] width 188 height 14
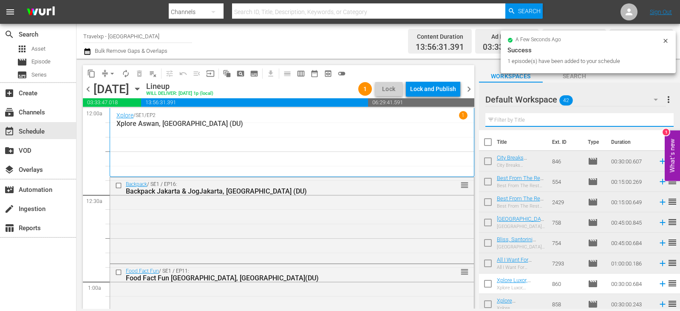
click at [657, 124] on input "text" at bounding box center [580, 120] width 188 height 14
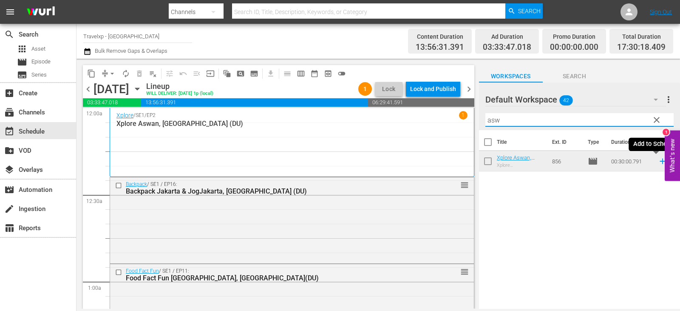
type input "asw"
click at [660, 162] on icon at bounding box center [663, 162] width 6 height 6
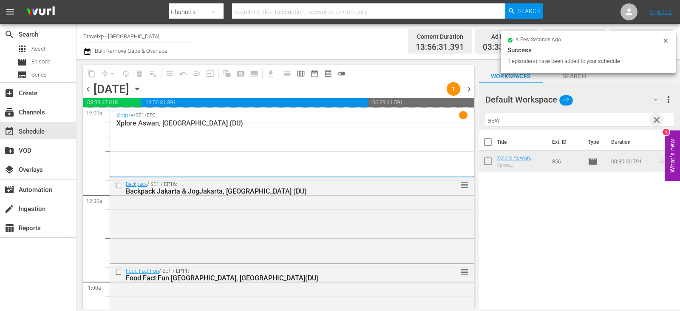
click at [654, 116] on span "clear" at bounding box center [657, 120] width 10 height 10
click at [654, 116] on input "text" at bounding box center [580, 120] width 188 height 14
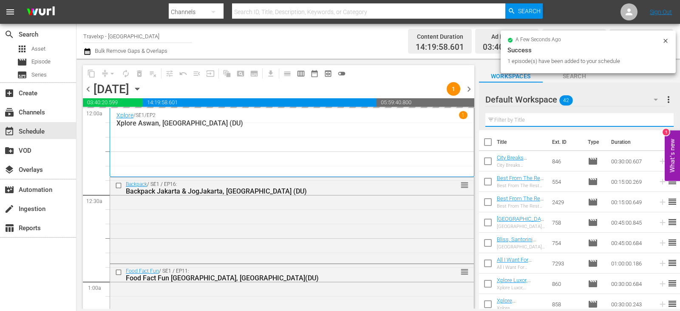
click at [654, 118] on input "text" at bounding box center [580, 120] width 188 height 14
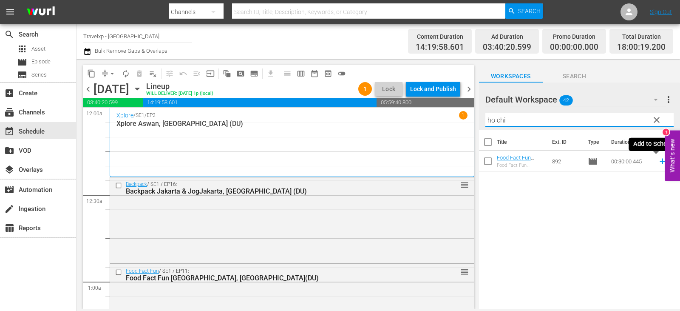
type input "ho chi"
click at [658, 159] on icon at bounding box center [662, 160] width 9 height 9
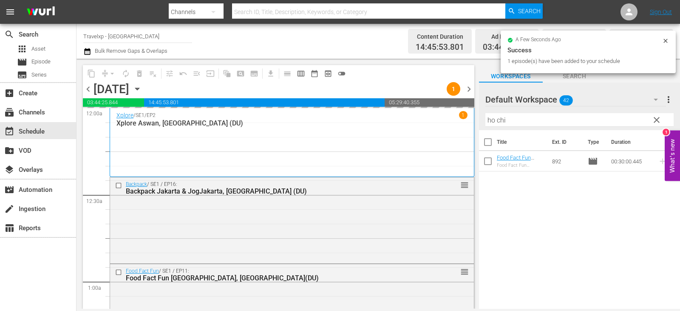
click at [655, 122] on span "clear" at bounding box center [657, 120] width 10 height 10
click at [655, 122] on input "ho chi" at bounding box center [580, 120] width 188 height 14
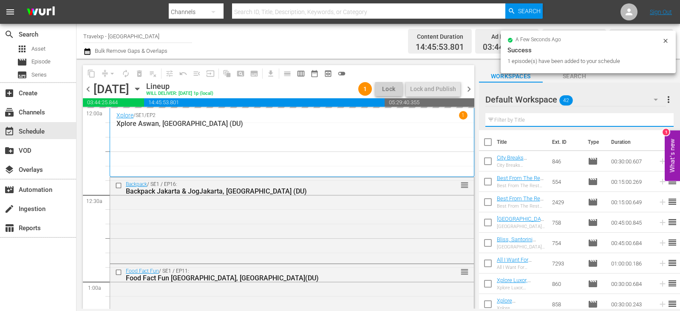
click at [655, 122] on input "text" at bounding box center [580, 120] width 188 height 14
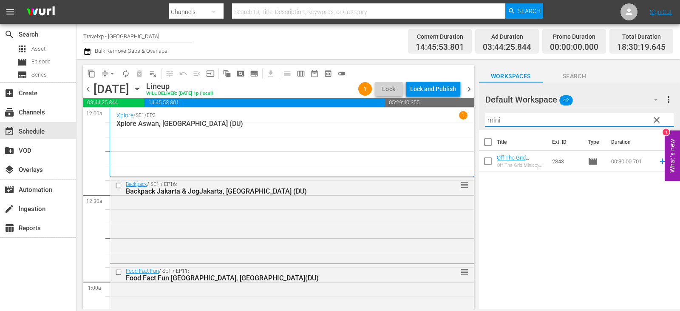
type input "mini"
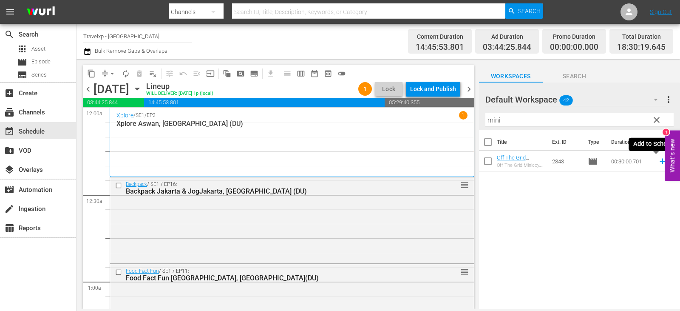
click at [658, 159] on icon at bounding box center [662, 160] width 9 height 9
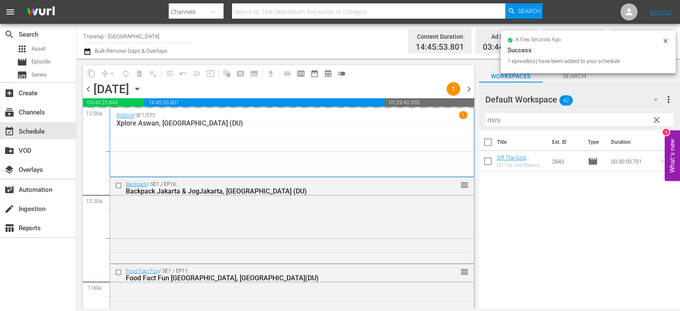
click at [660, 117] on span "clear" at bounding box center [657, 120] width 10 height 10
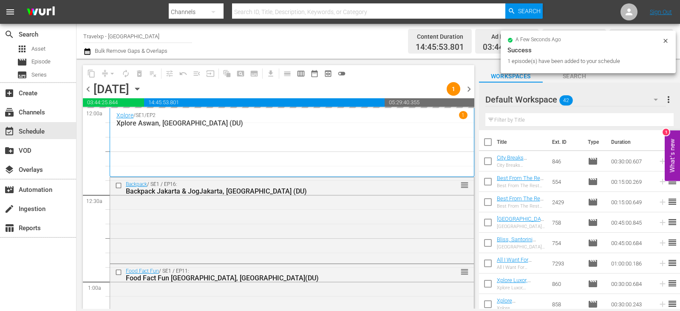
click at [660, 117] on input "text" at bounding box center [580, 120] width 188 height 14
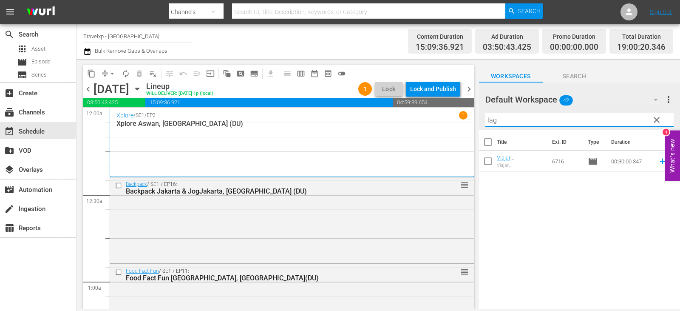
type input "lag"
click at [655, 156] on td at bounding box center [661, 161] width 13 height 20
click at [658, 161] on icon at bounding box center [662, 160] width 9 height 9
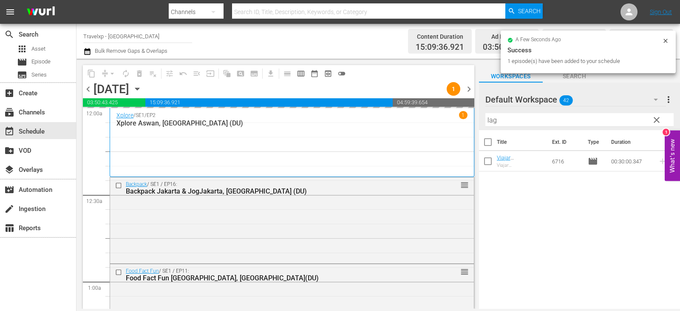
click at [654, 120] on span "clear" at bounding box center [657, 120] width 10 height 10
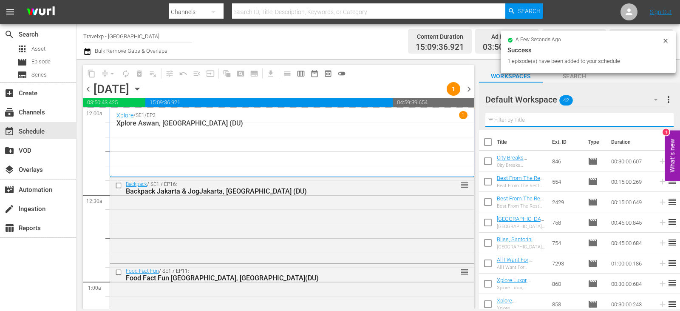
click at [654, 120] on input "text" at bounding box center [580, 120] width 188 height 14
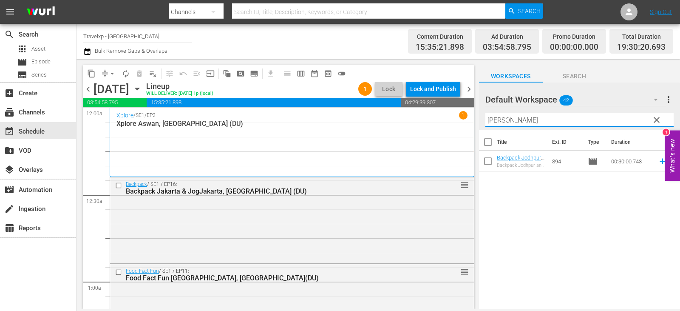
type input "[PERSON_NAME]"
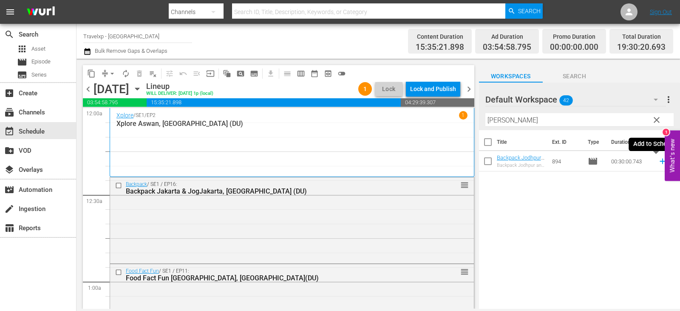
click at [660, 162] on icon at bounding box center [662, 160] width 9 height 9
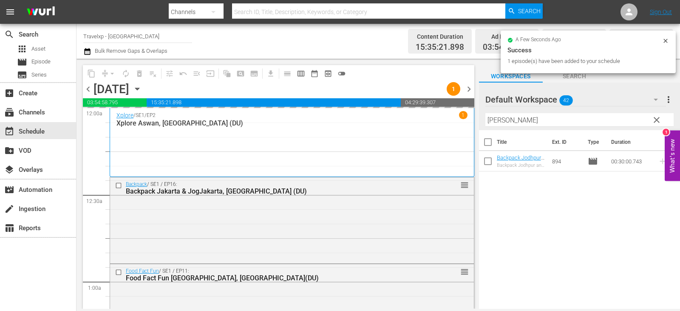
click at [654, 119] on span "clear" at bounding box center [657, 120] width 10 height 10
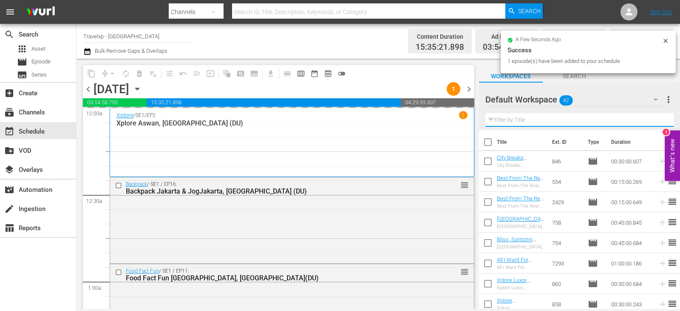
click at [654, 119] on input "text" at bounding box center [580, 120] width 188 height 14
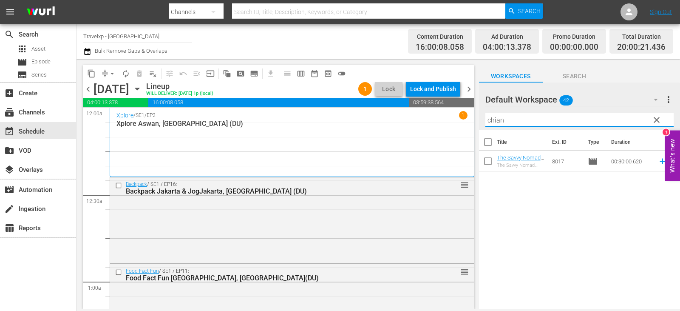
type input "chian"
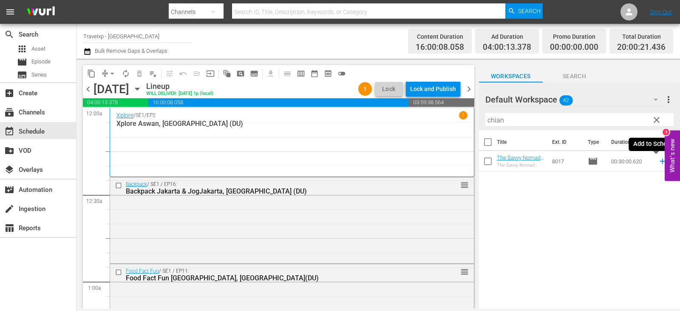
click at [658, 161] on icon at bounding box center [662, 160] width 9 height 9
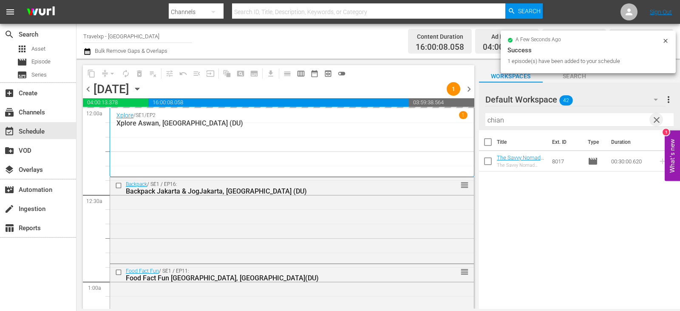
click at [658, 122] on span "clear" at bounding box center [657, 120] width 10 height 10
click at [658, 122] on input "text" at bounding box center [580, 120] width 188 height 14
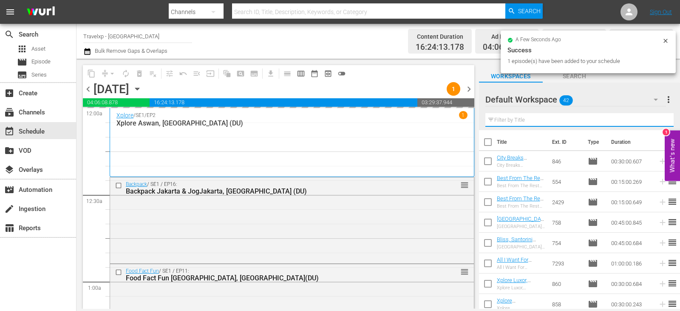
click at [658, 122] on input "text" at bounding box center [580, 120] width 188 height 14
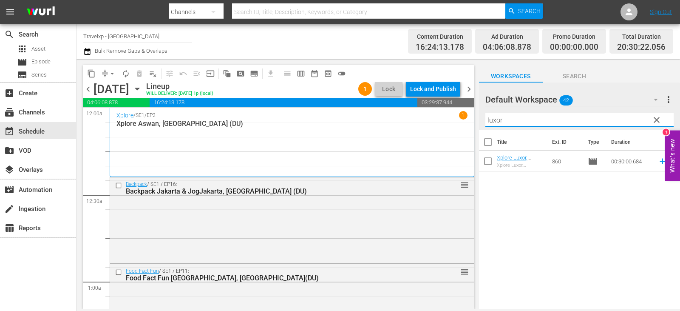
type input "luxor"
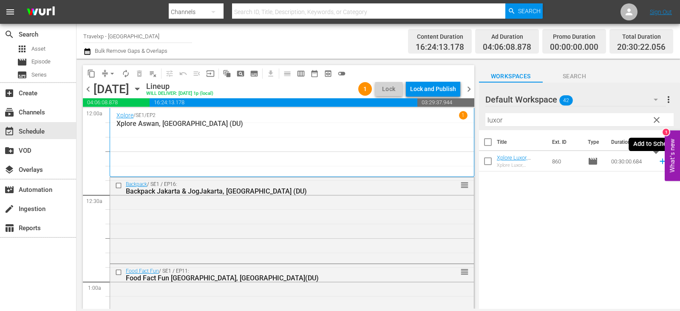
click at [659, 160] on icon at bounding box center [662, 160] width 9 height 9
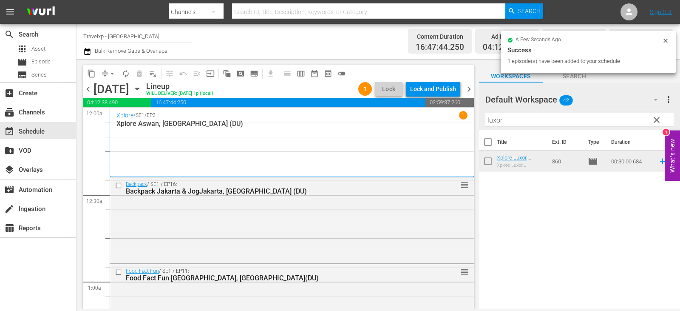
click at [661, 119] on span "clear" at bounding box center [657, 120] width 10 height 10
click at [661, 119] on input "text" at bounding box center [580, 120] width 188 height 14
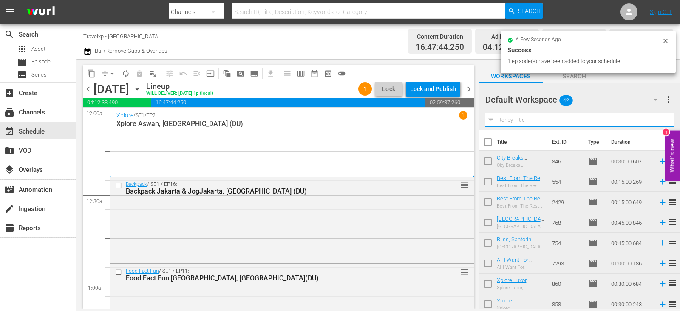
click at [661, 119] on input "text" at bounding box center [580, 120] width 188 height 14
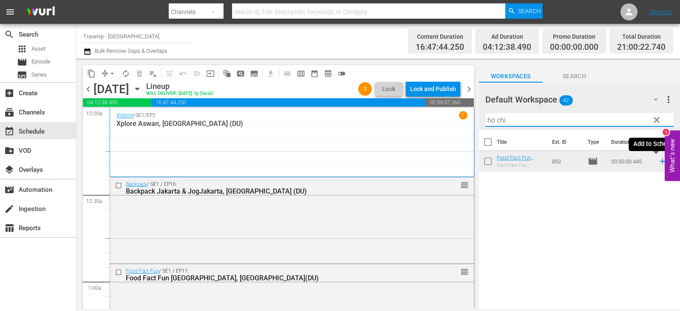
type input "ho chi"
click at [660, 165] on icon at bounding box center [662, 160] width 9 height 9
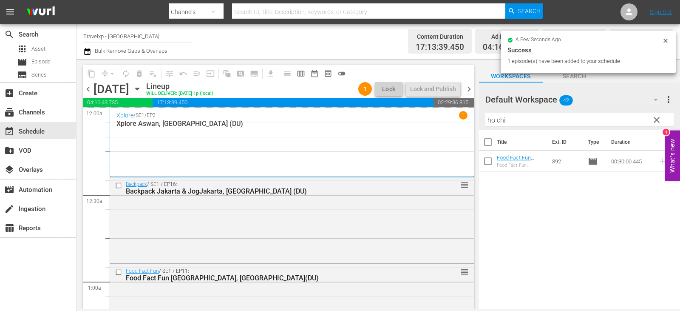
click at [656, 119] on span "clear" at bounding box center [657, 120] width 10 height 10
click at [656, 119] on input "ho chi" at bounding box center [580, 120] width 188 height 14
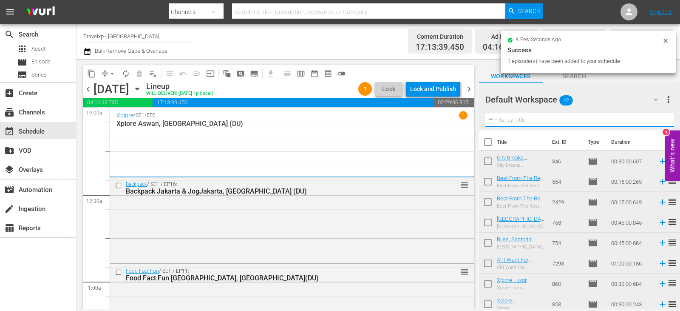
click at [656, 119] on input "text" at bounding box center [580, 120] width 188 height 14
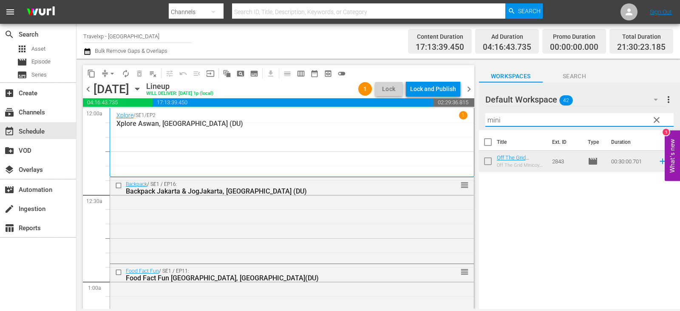
type input "mini"
click at [655, 164] on td at bounding box center [661, 161] width 13 height 20
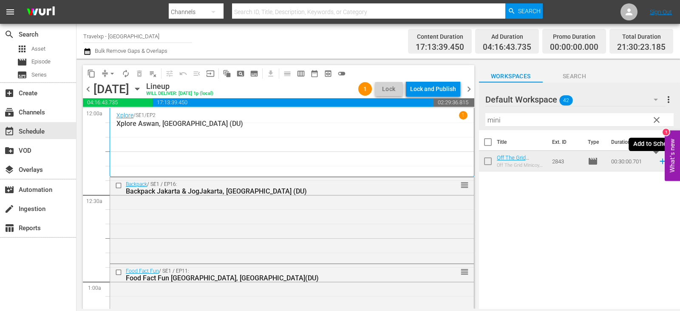
click at [658, 162] on icon at bounding box center [662, 160] width 9 height 9
click at [656, 124] on span "clear" at bounding box center [657, 120] width 10 height 10
click at [656, 124] on input "text" at bounding box center [580, 120] width 188 height 14
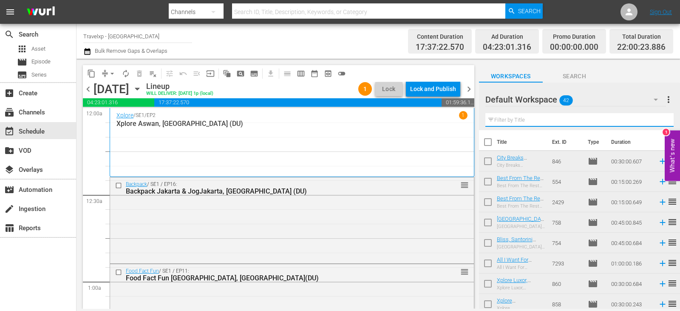
click at [656, 124] on input "text" at bounding box center [580, 120] width 188 height 14
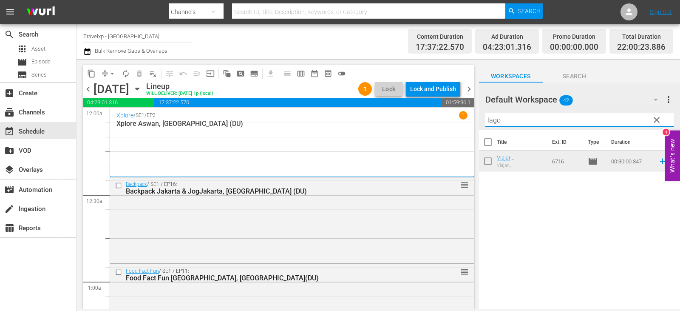
type input "lago"
click at [658, 163] on icon at bounding box center [662, 160] width 9 height 9
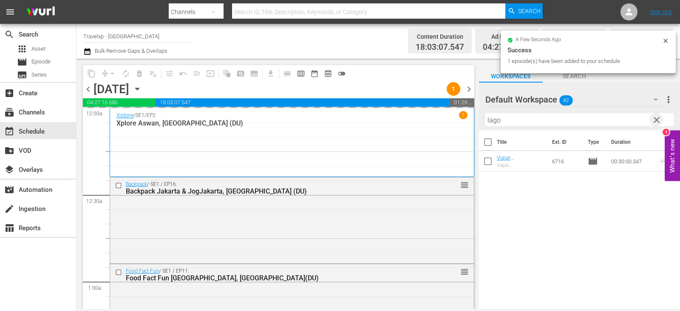
click at [657, 121] on span "clear" at bounding box center [657, 120] width 10 height 10
click at [657, 121] on input "lago" at bounding box center [580, 120] width 188 height 14
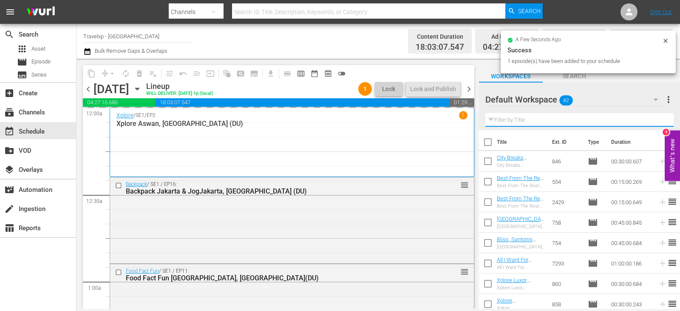
click at [657, 121] on input "text" at bounding box center [580, 120] width 188 height 14
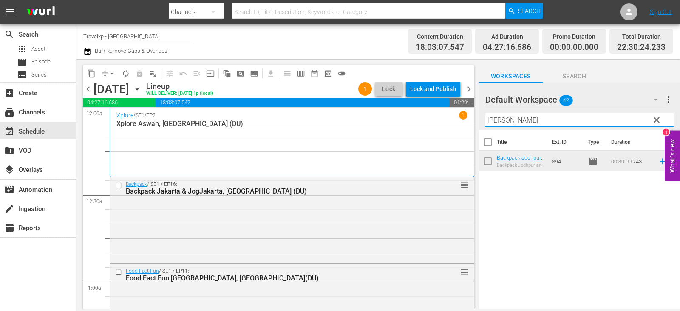
type input "[PERSON_NAME]"
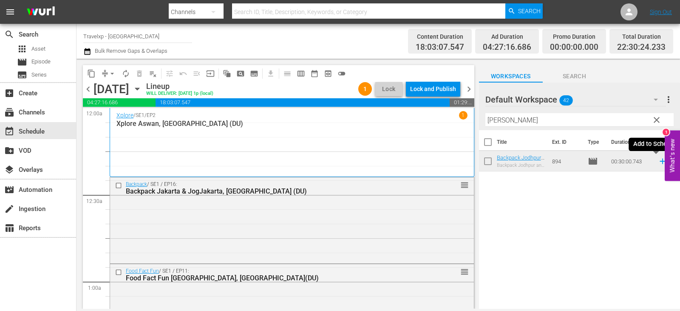
click at [658, 162] on icon at bounding box center [662, 160] width 9 height 9
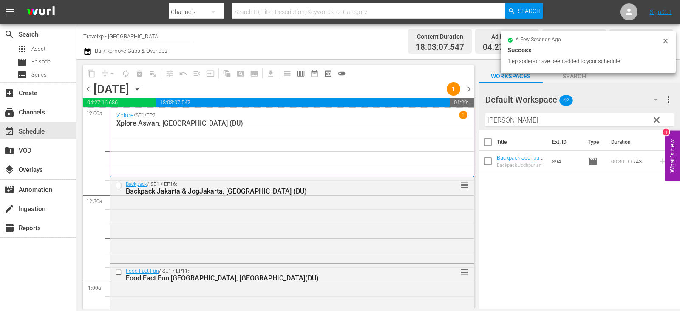
click at [656, 119] on span "clear" at bounding box center [657, 120] width 10 height 10
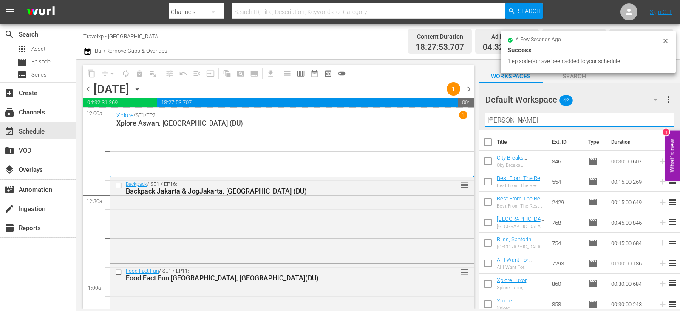
click at [656, 119] on input "[PERSON_NAME]" at bounding box center [580, 120] width 188 height 14
click at [656, 119] on input "text" at bounding box center [580, 120] width 188 height 14
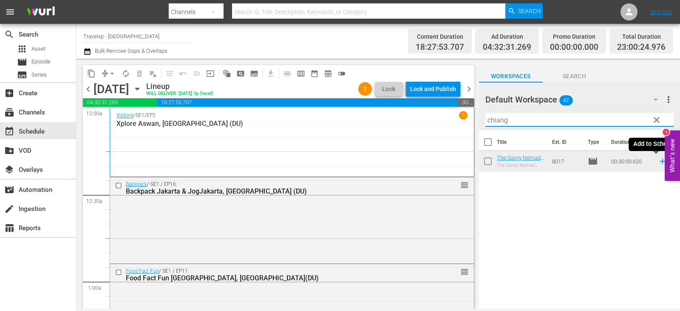
type input "chiang"
click at [658, 160] on icon at bounding box center [662, 160] width 9 height 9
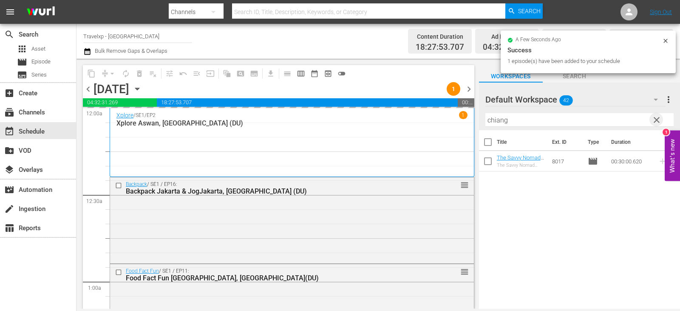
click at [657, 120] on span "clear" at bounding box center [657, 120] width 10 height 10
click at [657, 120] on input "text" at bounding box center [580, 120] width 188 height 14
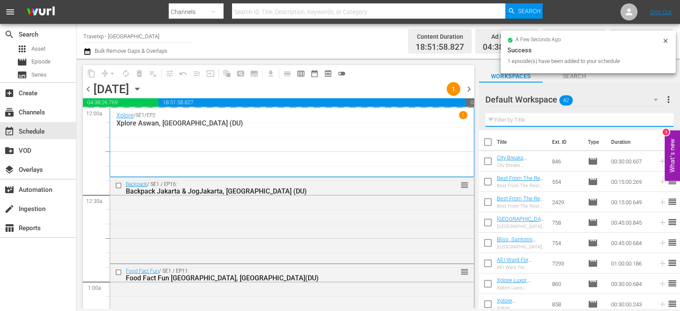
click at [657, 120] on input "text" at bounding box center [580, 120] width 188 height 14
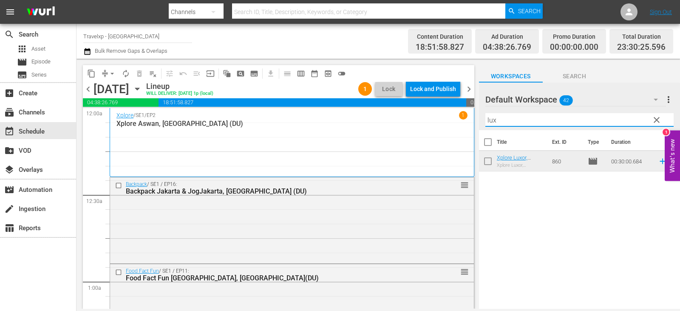
type input "lux"
click at [659, 165] on icon at bounding box center [662, 160] width 9 height 9
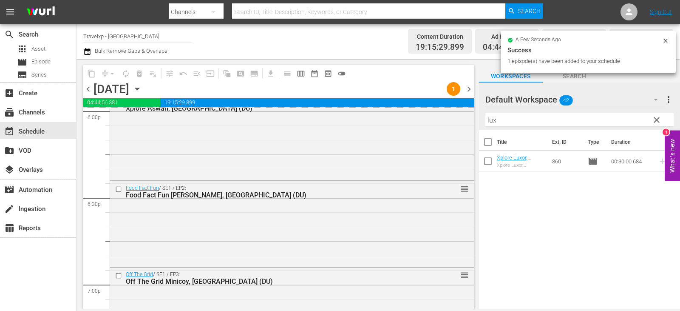
scroll to position [3963, 0]
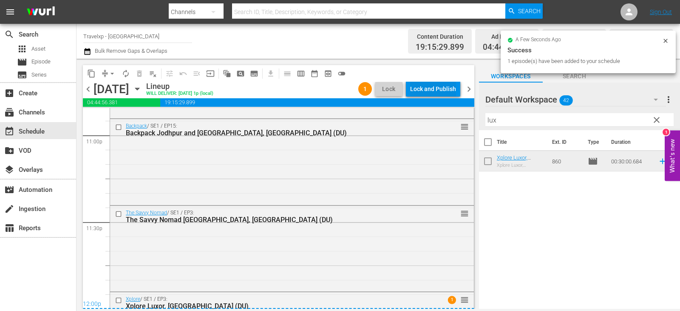
click at [445, 85] on div "Lock and Publish" at bounding box center [433, 88] width 46 height 15
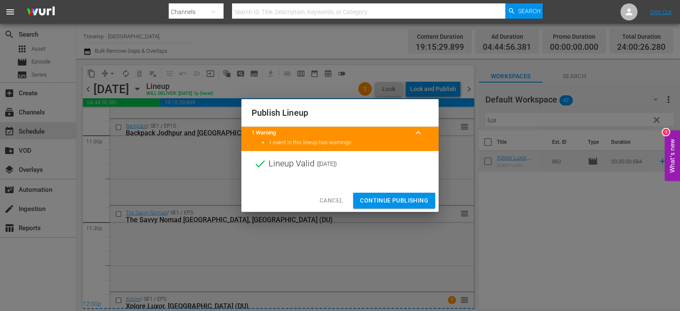
click at [404, 199] on span "Continue Publishing" at bounding box center [394, 200] width 68 height 11
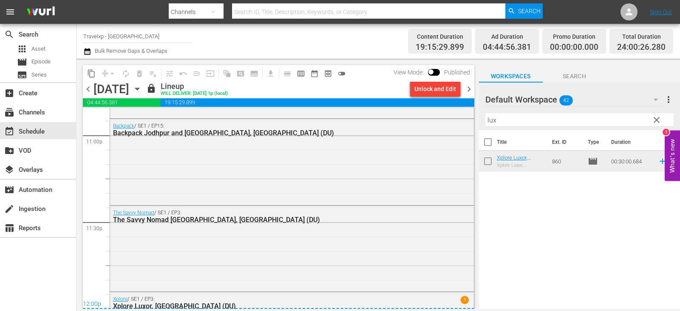
click at [469, 89] on span "chevron_right" at bounding box center [469, 89] width 11 height 11
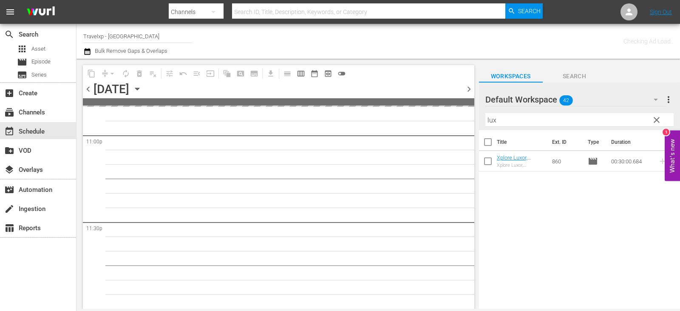
scroll to position [3962, 0]
